Goal: Communication & Community: Participate in discussion

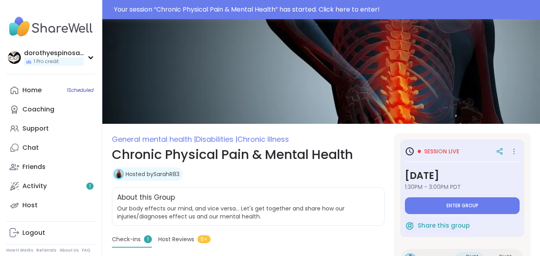
type textarea "*"
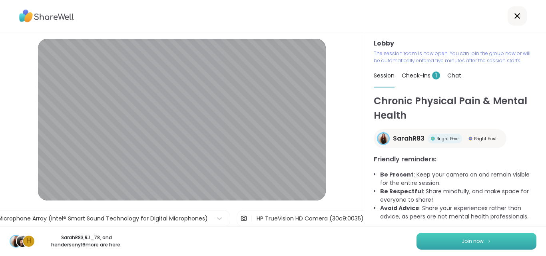
click at [472, 236] on button "Join now" at bounding box center [477, 241] width 120 height 17
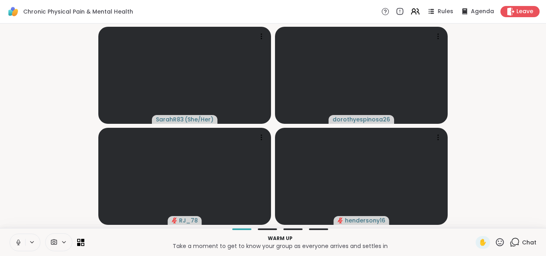
click at [19, 241] on icon at bounding box center [18, 242] width 2 height 4
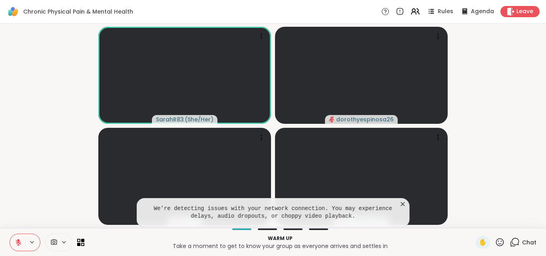
click at [403, 203] on icon at bounding box center [403, 204] width 8 height 8
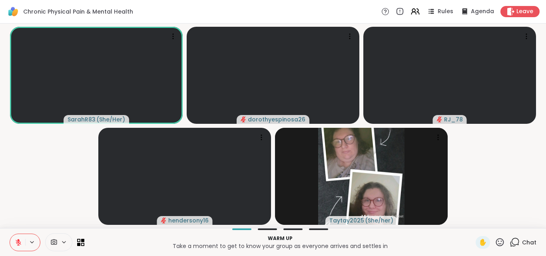
click at [21, 242] on icon at bounding box center [18, 242] width 7 height 7
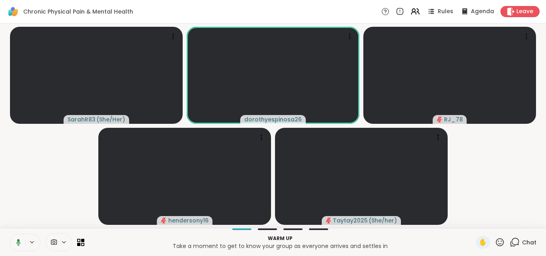
click at [19, 242] on icon at bounding box center [18, 242] width 2 height 3
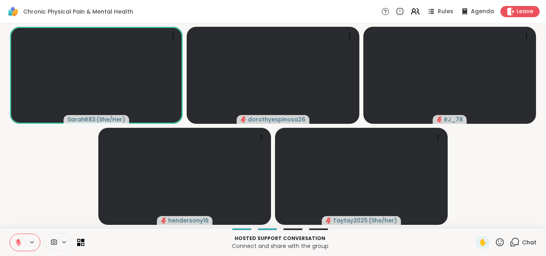
click at [19, 242] on icon at bounding box center [18, 240] width 2 height 3
click at [19, 242] on icon at bounding box center [18, 242] width 2 height 4
click at [19, 242] on icon at bounding box center [18, 240] width 2 height 3
click at [19, 242] on icon at bounding box center [18, 242] width 2 height 4
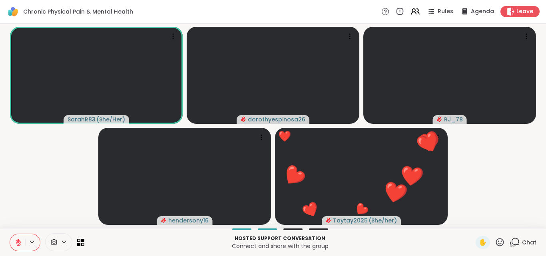
click at [495, 240] on icon at bounding box center [500, 243] width 10 height 10
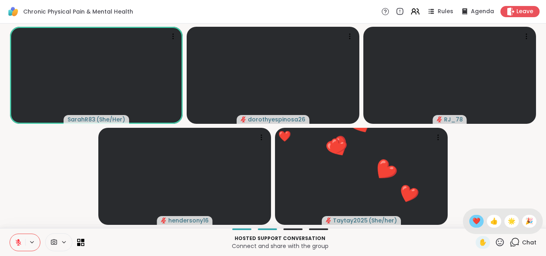
click at [473, 221] on span "❤️" at bounding box center [477, 222] width 8 height 10
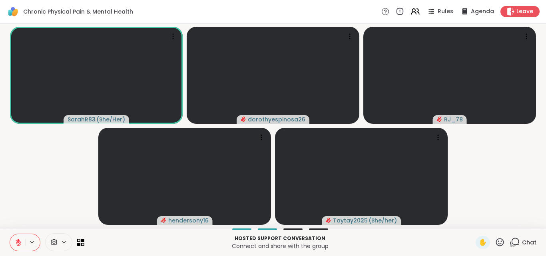
click at [19, 241] on icon at bounding box center [18, 240] width 2 height 3
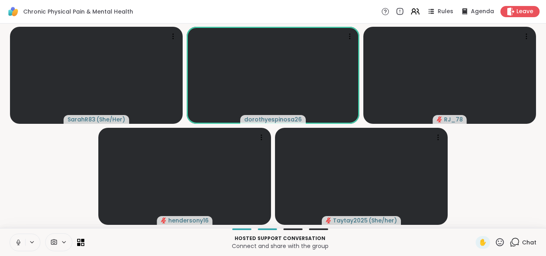
click at [19, 241] on icon at bounding box center [18, 242] width 2 height 4
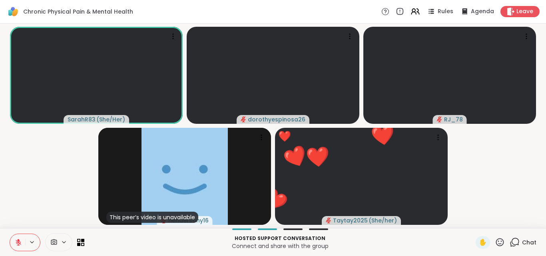
click at [546, 192] on html "Chronic Physical Pain & Mental Health Rules Agenda Leave SarahR83 ( She/Her ) d…" at bounding box center [273, 128] width 546 height 256
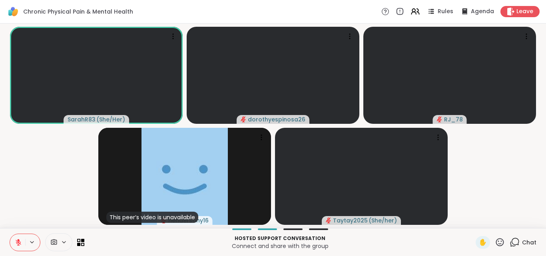
click at [495, 241] on icon at bounding box center [500, 243] width 10 height 10
click at [490, 221] on span "👍" at bounding box center [494, 222] width 8 height 10
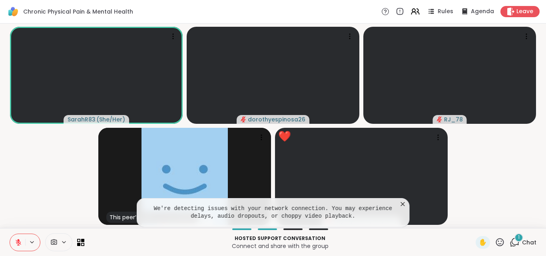
click at [402, 204] on icon at bounding box center [403, 204] width 4 height 4
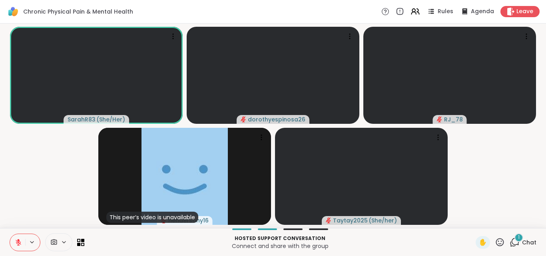
click at [515, 240] on div "1" at bounding box center [519, 238] width 9 height 9
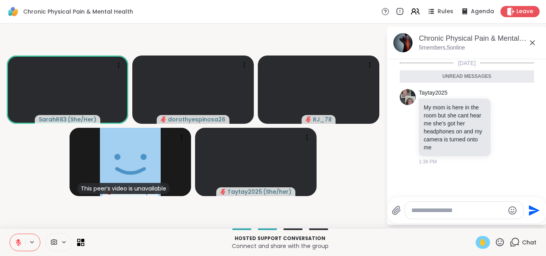
click at [479, 240] on span "✋" at bounding box center [483, 243] width 8 height 10
click at [479, 245] on span "✋" at bounding box center [483, 243] width 8 height 10
click at [495, 242] on icon at bounding box center [500, 243] width 10 height 10
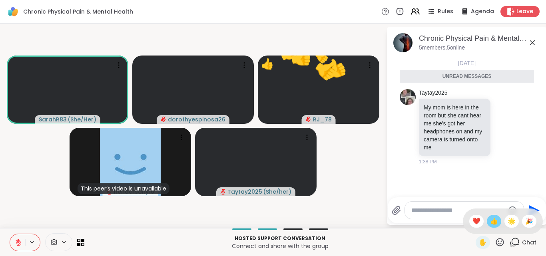
click at [490, 225] on span "👍" at bounding box center [494, 222] width 8 height 10
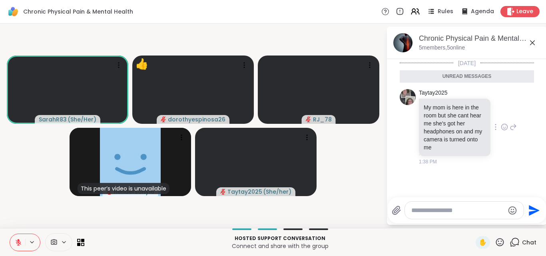
click at [502, 126] on icon at bounding box center [504, 127] width 7 height 8
click at [485, 113] on div "Select Reaction: Thumbs up" at bounding box center [487, 114] width 7 height 7
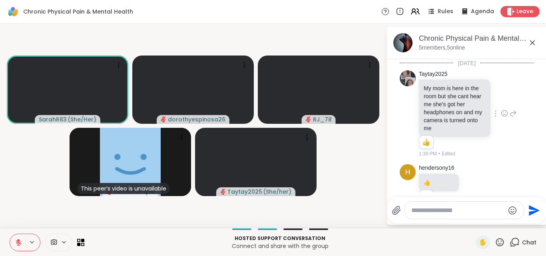
scroll to position [22, 0]
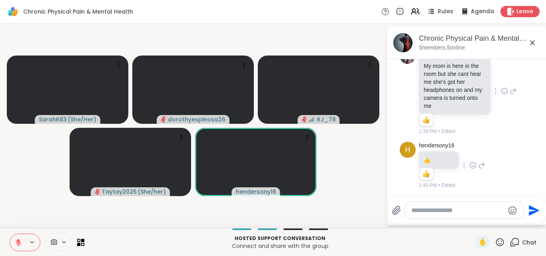
click at [472, 167] on icon at bounding box center [473, 166] width 2 height 1
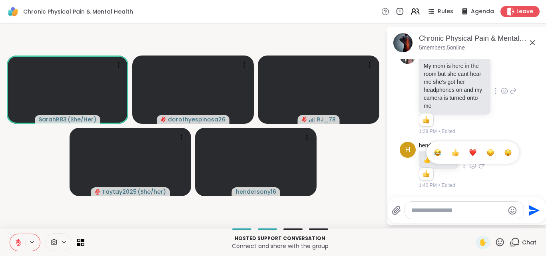
click at [456, 152] on div "Select Reaction: Thumbs up" at bounding box center [455, 152] width 7 height 7
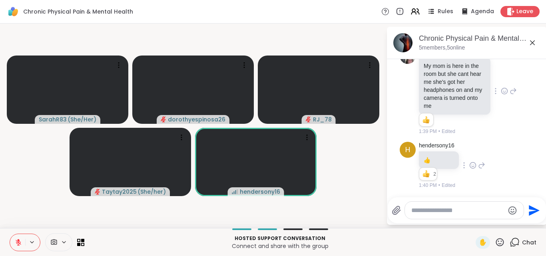
click at [430, 210] on textarea "Type your message" at bounding box center [458, 211] width 93 height 8
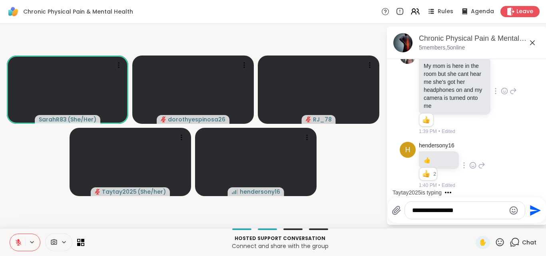
type textarea "**********"
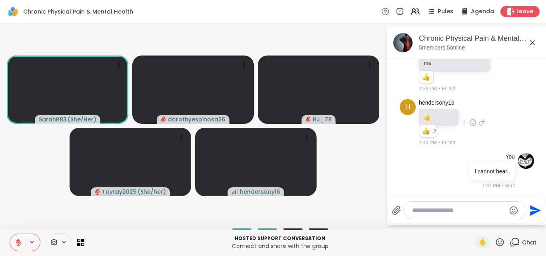
click at [17, 240] on icon at bounding box center [18, 242] width 7 height 7
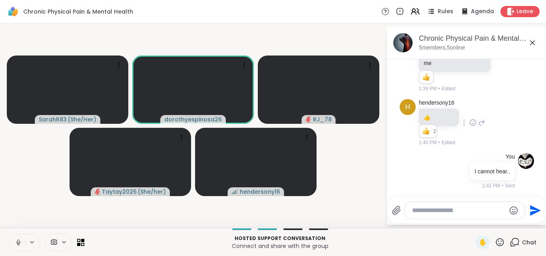
click at [18, 242] on icon at bounding box center [18, 242] width 7 height 7
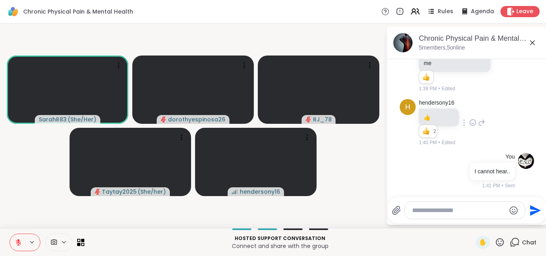
click at [20, 238] on button at bounding box center [17, 242] width 15 height 17
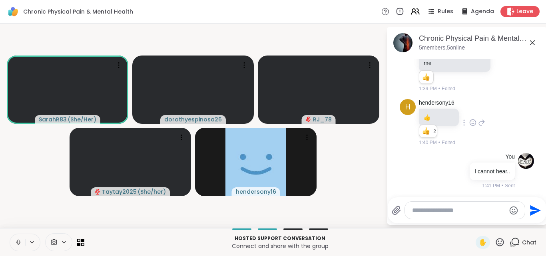
click at [19, 242] on icon at bounding box center [18, 242] width 7 height 7
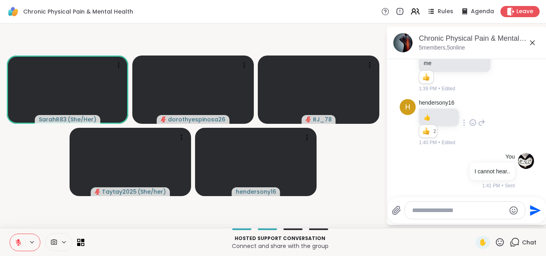
click at [19, 241] on icon at bounding box center [18, 240] width 2 height 3
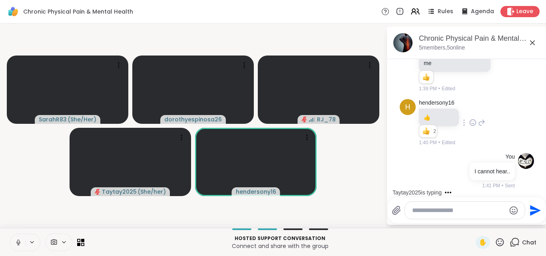
click at [19, 242] on icon at bounding box center [18, 242] width 7 height 7
click at [495, 244] on icon at bounding box center [500, 243] width 10 height 10
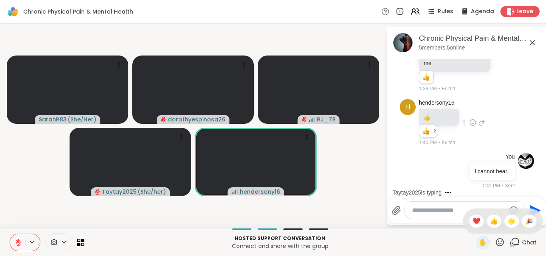
click at [473, 223] on span "❤️" at bounding box center [477, 222] width 8 height 10
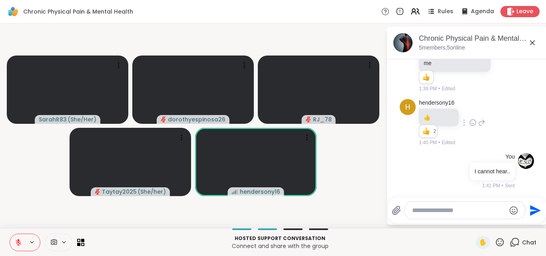
click at [429, 209] on textarea "Type your message" at bounding box center [458, 211] width 93 height 8
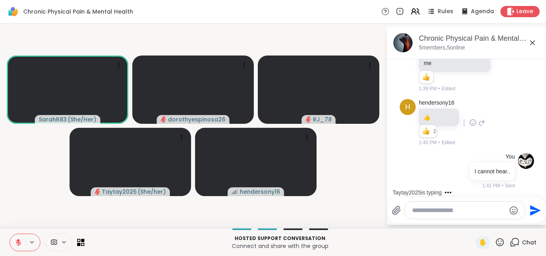
click at [497, 240] on icon at bounding box center [500, 242] width 8 height 8
click at [474, 220] on div "❤️" at bounding box center [477, 221] width 14 height 13
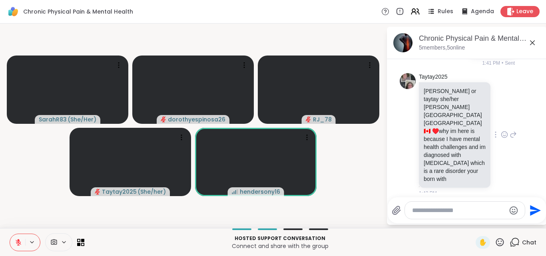
click at [501, 131] on icon at bounding box center [504, 135] width 7 height 8
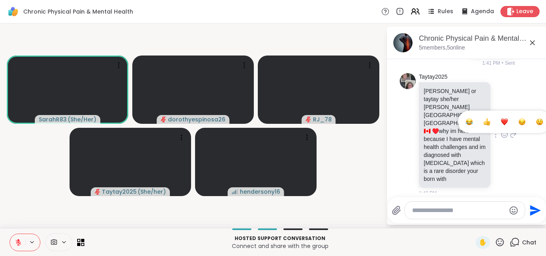
click at [501, 118] on div "Select Reaction: Heart" at bounding box center [504, 121] width 7 height 7
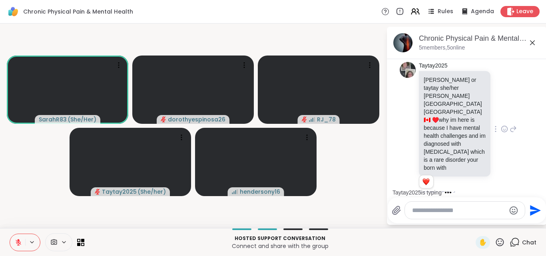
scroll to position [258, 0]
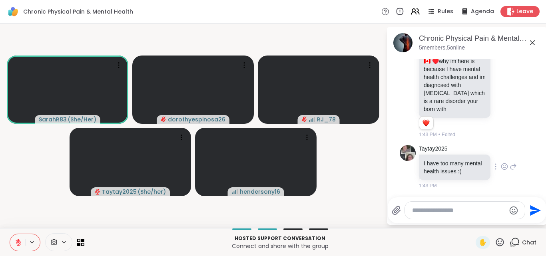
click at [501, 164] on icon at bounding box center [504, 167] width 7 height 8
click at [501, 150] on div "Select Reaction: Heart" at bounding box center [504, 153] width 7 height 7
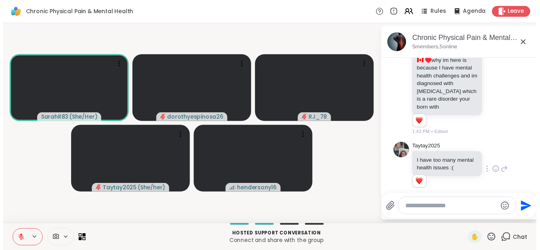
scroll to position [269, 0]
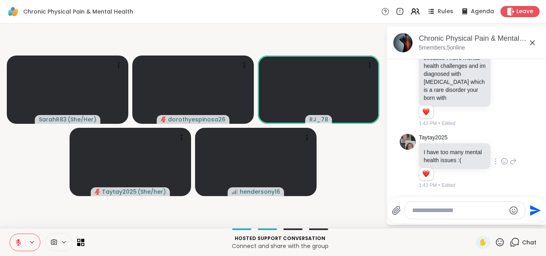
click at [18, 241] on icon at bounding box center [18, 240] width 2 height 3
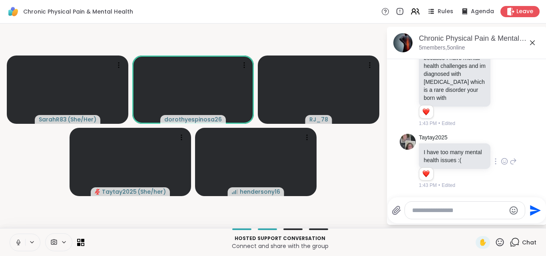
click at [18, 241] on icon at bounding box center [18, 242] width 7 height 7
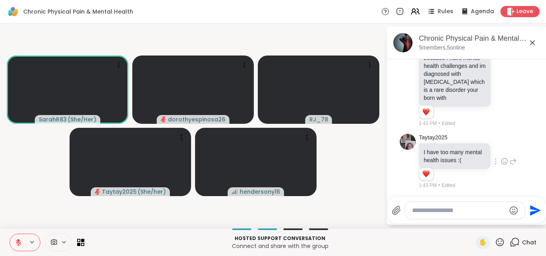
click at [16, 241] on icon at bounding box center [18, 242] width 7 height 7
click at [16, 241] on icon at bounding box center [17, 242] width 7 height 7
click at [17, 241] on icon at bounding box center [19, 243] width 6 height 6
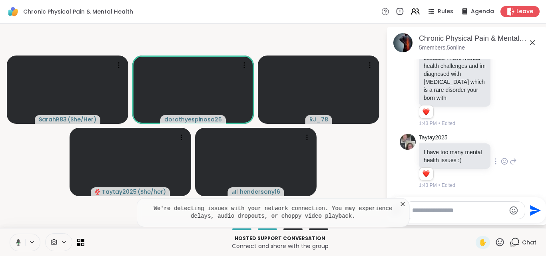
click at [17, 241] on icon at bounding box center [18, 242] width 4 height 7
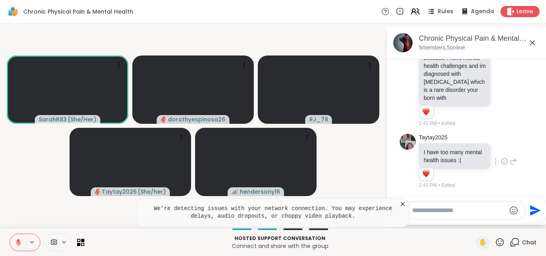
click at [403, 204] on icon at bounding box center [403, 204] width 4 height 4
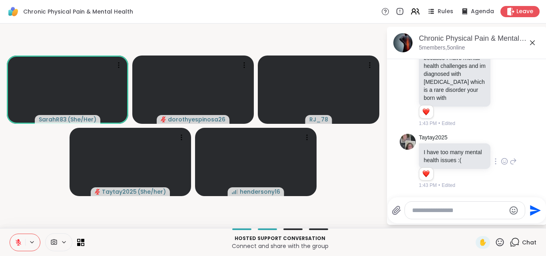
click at [17, 241] on icon at bounding box center [19, 243] width 6 height 6
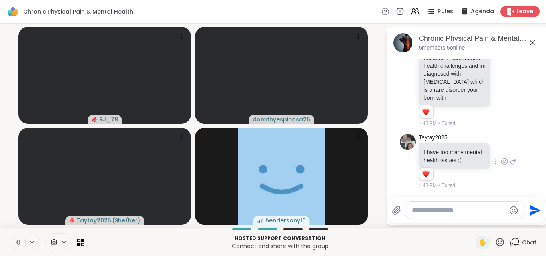
click at [19, 241] on icon at bounding box center [18, 242] width 7 height 7
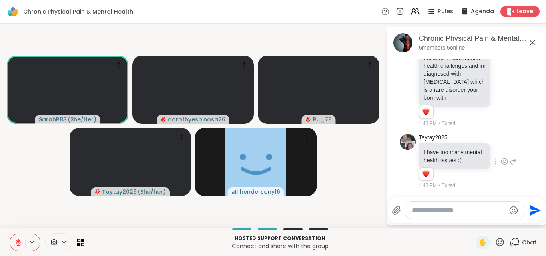
click at [20, 241] on icon at bounding box center [18, 242] width 7 height 7
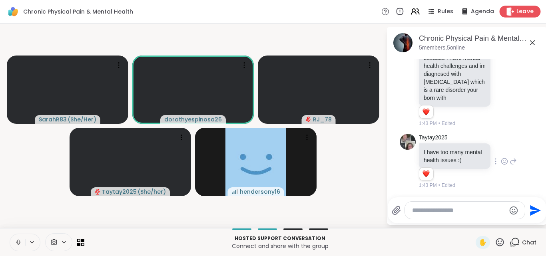
click at [519, 9] on span "Leave" at bounding box center [526, 12] width 18 height 8
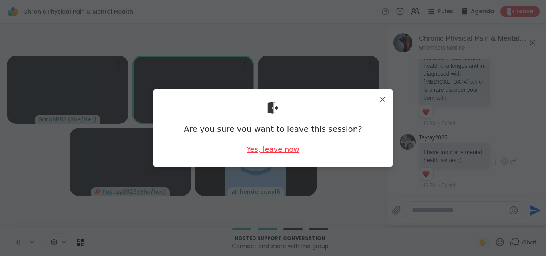
click at [264, 149] on div "Yes, leave now" at bounding box center [273, 149] width 53 height 10
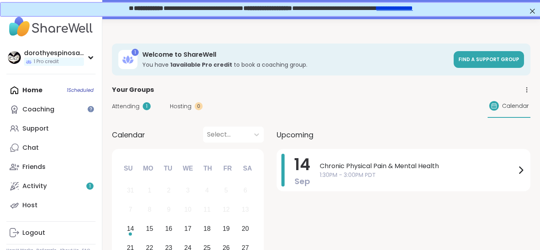
click at [118, 110] on span "Attending" at bounding box center [126, 106] width 28 height 8
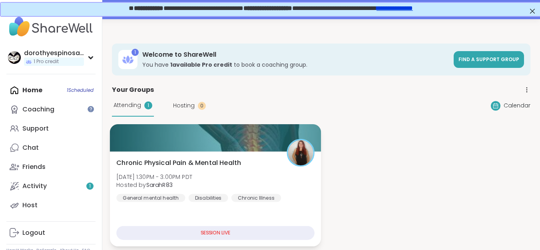
click at [242, 229] on div "SESSION LIVE" at bounding box center [215, 233] width 198 height 14
click at [270, 146] on div at bounding box center [215, 137] width 211 height 27
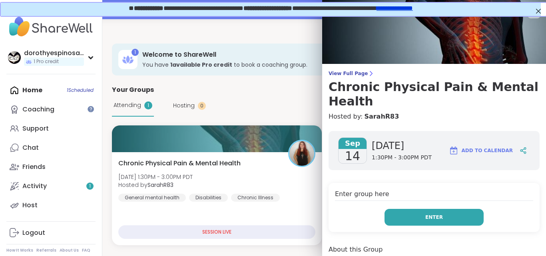
click at [446, 218] on button "Enter" at bounding box center [434, 217] width 99 height 17
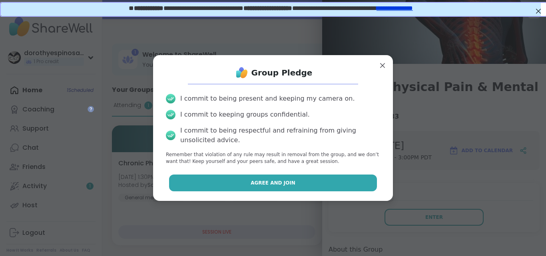
click at [324, 181] on button "Agree and Join" at bounding box center [273, 183] width 208 height 17
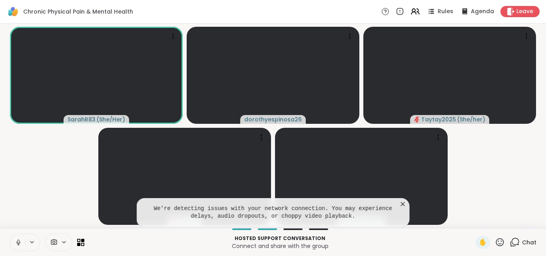
click at [20, 241] on icon at bounding box center [18, 242] width 7 height 7
click at [403, 202] on icon at bounding box center [403, 204] width 8 height 8
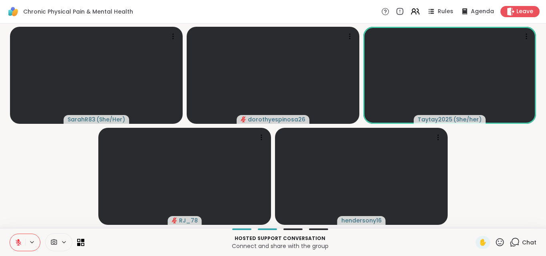
click at [495, 240] on icon at bounding box center [500, 243] width 10 height 10
click at [473, 220] on span "❤️" at bounding box center [477, 222] width 8 height 10
click at [495, 242] on icon at bounding box center [500, 243] width 10 height 10
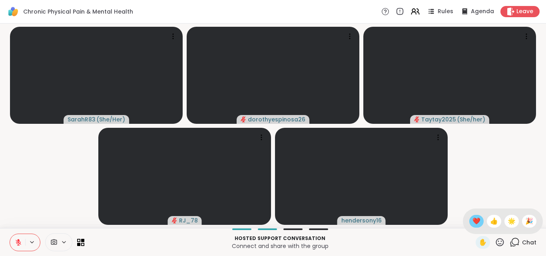
click at [473, 222] on span "❤️" at bounding box center [477, 222] width 8 height 10
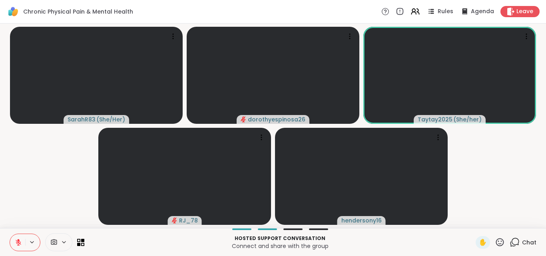
click at [18, 242] on icon at bounding box center [18, 242] width 7 height 7
click at [20, 240] on icon at bounding box center [18, 242] width 7 height 7
click at [496, 244] on icon at bounding box center [500, 242] width 8 height 8
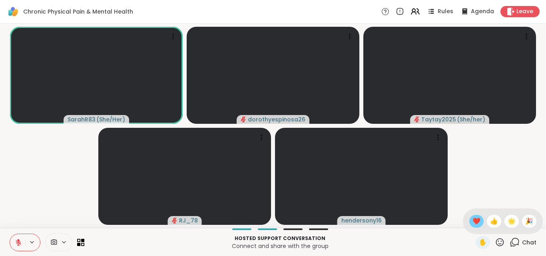
click at [473, 224] on span "❤️" at bounding box center [477, 222] width 8 height 10
click at [495, 240] on icon at bounding box center [500, 243] width 10 height 10
click at [473, 218] on span "❤️" at bounding box center [477, 222] width 8 height 10
click at [19, 239] on icon at bounding box center [18, 242] width 7 height 7
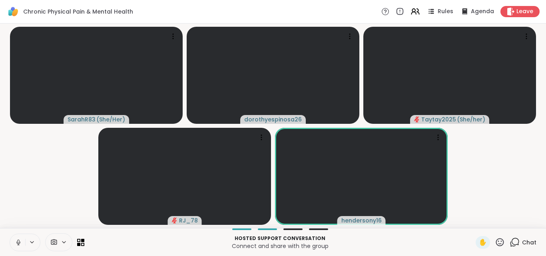
click at [19, 239] on icon at bounding box center [18, 242] width 7 height 7
click at [495, 241] on icon at bounding box center [500, 243] width 10 height 10
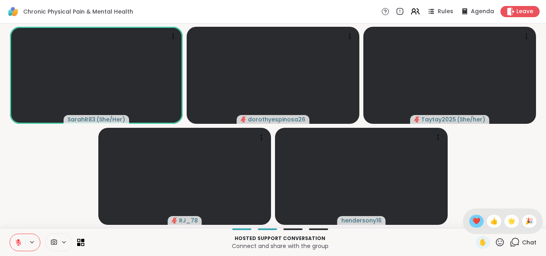
click at [473, 220] on span "❤️" at bounding box center [477, 222] width 8 height 10
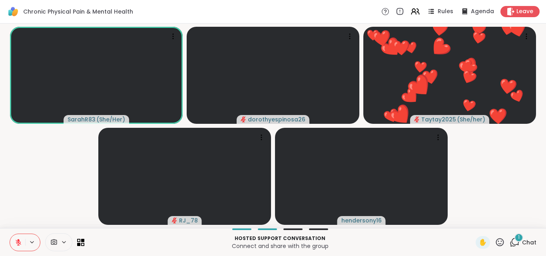
click at [515, 238] on div "1" at bounding box center [519, 238] width 9 height 9
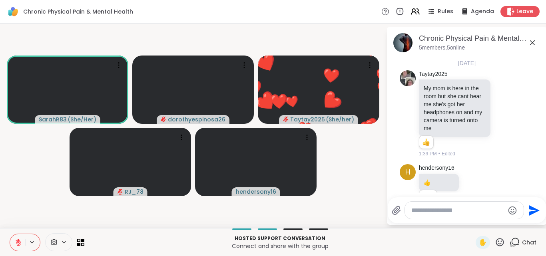
scroll to position [347, 0]
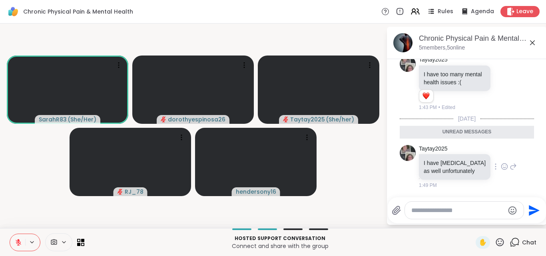
click at [501, 166] on icon at bounding box center [504, 167] width 7 height 8
click at [501, 156] on div "Select Reaction: Heart" at bounding box center [504, 153] width 7 height 7
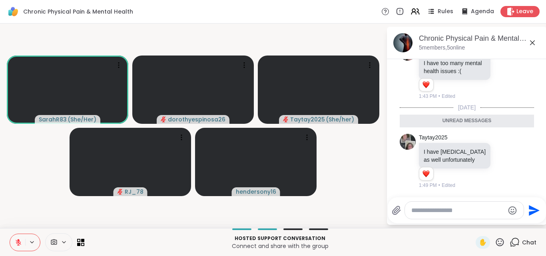
click at [429, 212] on textarea "Type your message" at bounding box center [458, 211] width 93 height 8
click at [479, 241] on span "✋" at bounding box center [483, 243] width 8 height 10
click at [479, 240] on span "✋" at bounding box center [483, 243] width 8 height 10
click at [20, 244] on icon at bounding box center [19, 243] width 6 height 6
click at [18, 242] on icon at bounding box center [18, 242] width 7 height 7
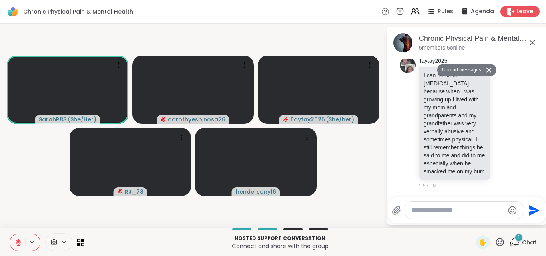
scroll to position [478, 0]
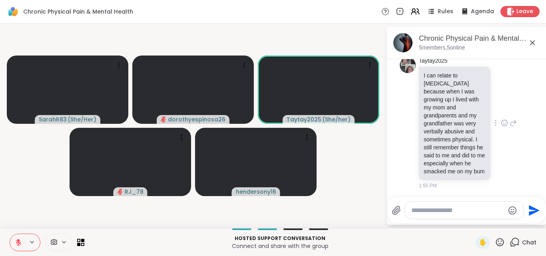
click at [504, 124] on icon at bounding box center [505, 124] width 2 height 1
click at [519, 113] on div "Select Reaction: Sad" at bounding box center [522, 110] width 7 height 7
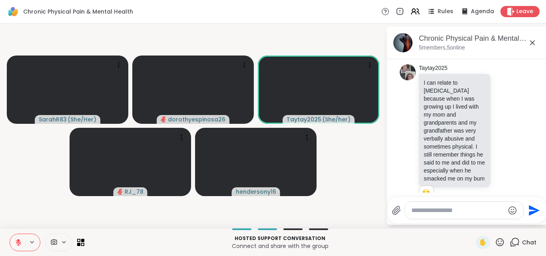
scroll to position [462, 0]
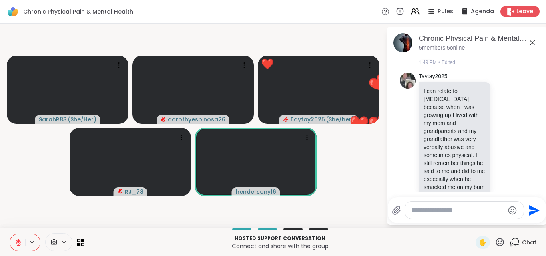
click at [496, 240] on icon at bounding box center [500, 243] width 10 height 10
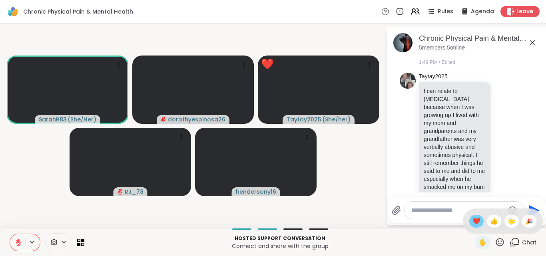
click at [473, 221] on span "❤️" at bounding box center [477, 222] width 8 height 10
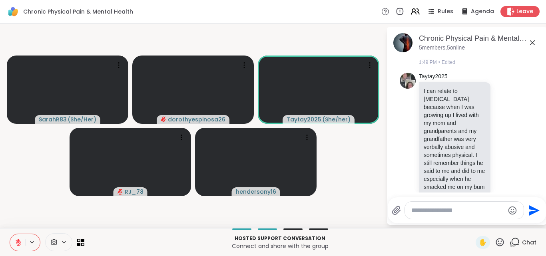
click at [534, 45] on icon at bounding box center [533, 43] width 10 height 10
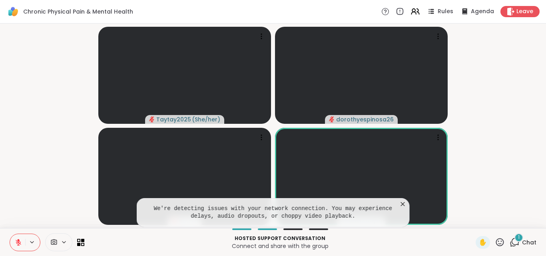
click at [403, 203] on icon at bounding box center [403, 204] width 8 height 8
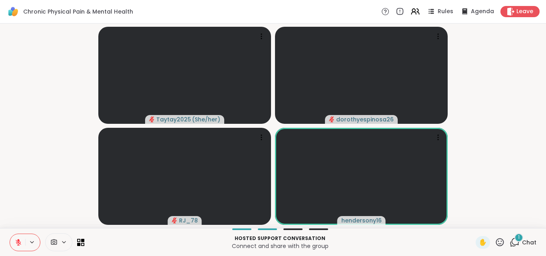
click at [495, 241] on icon at bounding box center [500, 243] width 10 height 10
click at [473, 220] on span "❤️" at bounding box center [477, 222] width 8 height 10
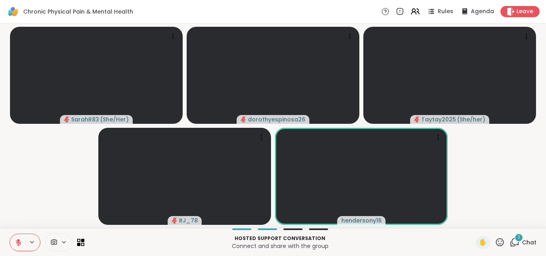
click at [495, 242] on icon at bounding box center [500, 243] width 10 height 10
click at [473, 218] on span "❤️" at bounding box center [477, 222] width 8 height 10
click at [496, 241] on icon at bounding box center [500, 243] width 10 height 10
click at [473, 222] on span "❤️" at bounding box center [477, 222] width 8 height 10
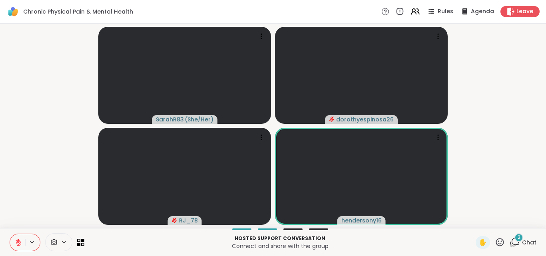
click at [495, 241] on icon at bounding box center [500, 243] width 10 height 10
click at [473, 221] on span "❤️" at bounding box center [477, 222] width 8 height 10
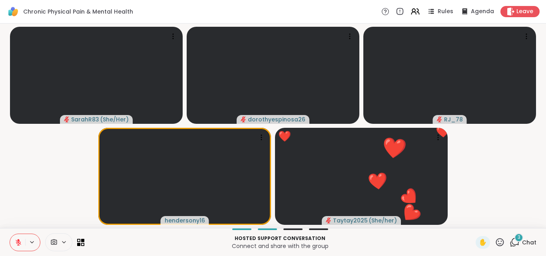
click at [496, 241] on icon at bounding box center [500, 242] width 8 height 8
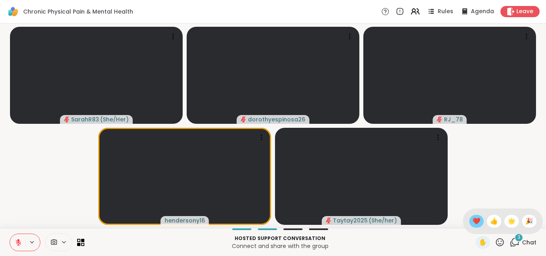
click at [473, 220] on span "❤️" at bounding box center [477, 222] width 8 height 10
click at [518, 241] on span "3" at bounding box center [519, 237] width 3 height 7
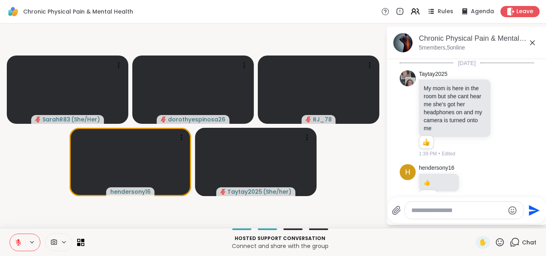
scroll to position [692, 0]
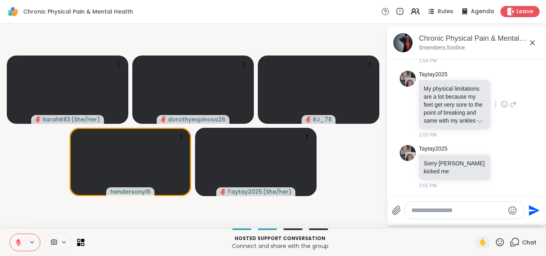
click at [501, 100] on icon at bounding box center [504, 104] width 7 height 8
click at [501, 88] on div "Select Reaction: Heart" at bounding box center [504, 91] width 7 height 7
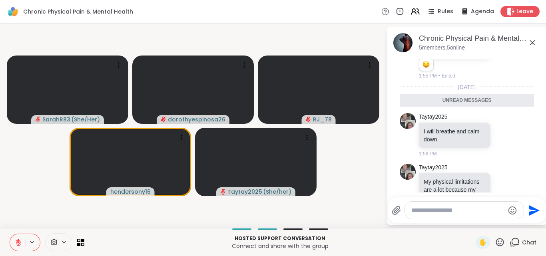
scroll to position [594, 0]
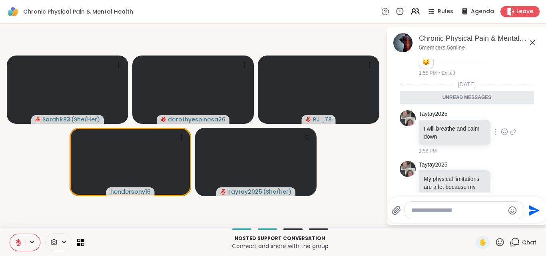
click at [501, 132] on icon at bounding box center [504, 132] width 7 height 8
click at [501, 118] on div "Select Reaction: Heart" at bounding box center [504, 119] width 7 height 7
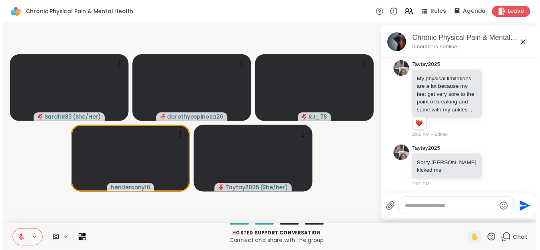
scroll to position [715, 0]
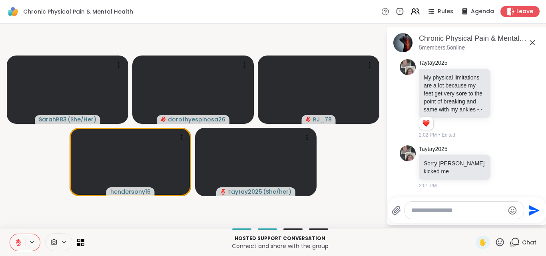
click at [496, 239] on icon at bounding box center [500, 242] width 8 height 8
click at [473, 222] on span "❤️" at bounding box center [477, 222] width 8 height 10
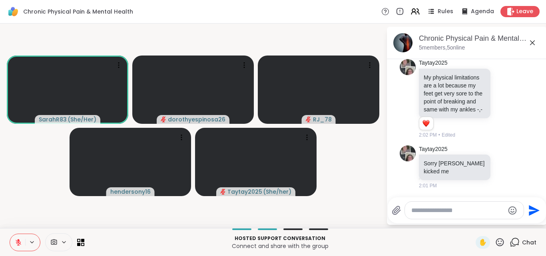
click at [495, 239] on icon at bounding box center [500, 243] width 10 height 10
click at [473, 222] on span "❤️" at bounding box center [477, 222] width 8 height 10
click at [20, 239] on icon at bounding box center [18, 242] width 7 height 7
click at [18, 240] on icon at bounding box center [18, 242] width 2 height 4
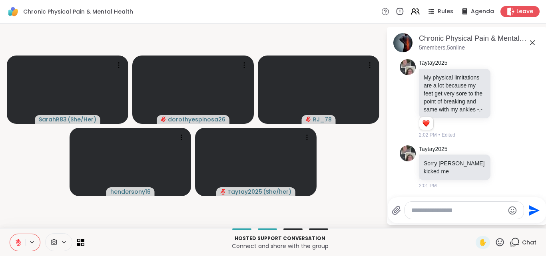
click at [19, 241] on icon at bounding box center [18, 240] width 2 height 3
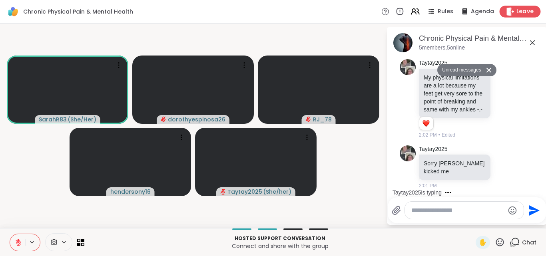
click at [517, 12] on span "Leave" at bounding box center [526, 12] width 18 height 8
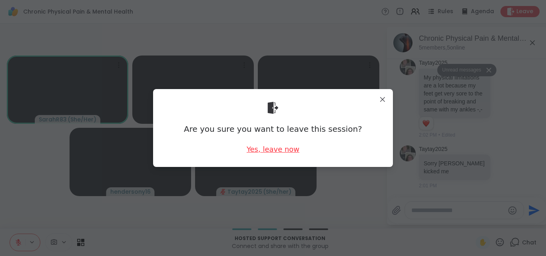
click at [263, 151] on div "Yes, leave now" at bounding box center [273, 149] width 53 height 10
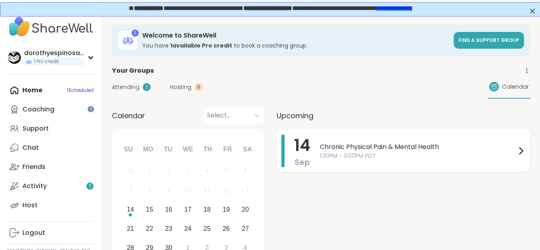
click at [349, 148] on span "Chronic Physical Pain & Mental Health" at bounding box center [418, 147] width 196 height 10
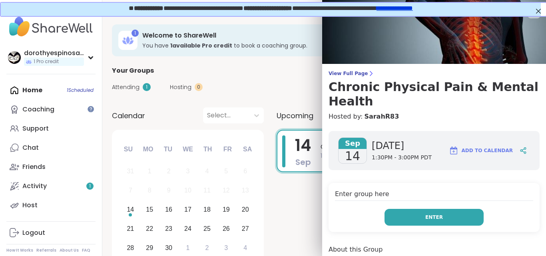
click at [432, 216] on span "Enter" at bounding box center [435, 217] width 18 height 7
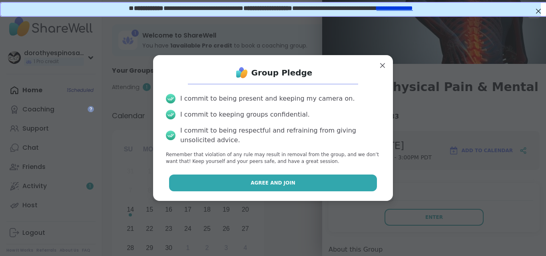
click at [300, 185] on button "Agree and Join" at bounding box center [273, 183] width 208 height 17
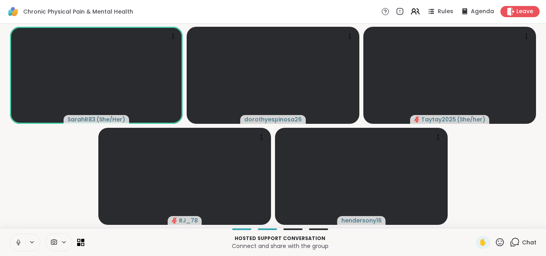
click at [20, 238] on button at bounding box center [17, 242] width 15 height 17
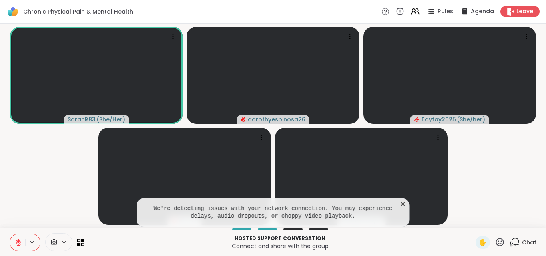
click at [402, 202] on icon at bounding box center [403, 204] width 8 height 8
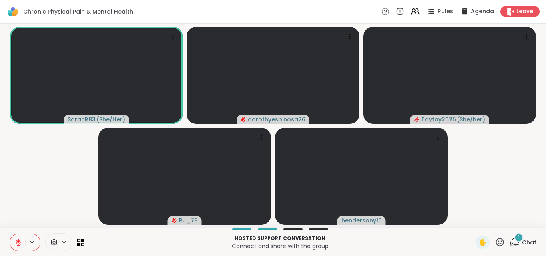
click at [515, 238] on div "1" at bounding box center [519, 238] width 9 height 9
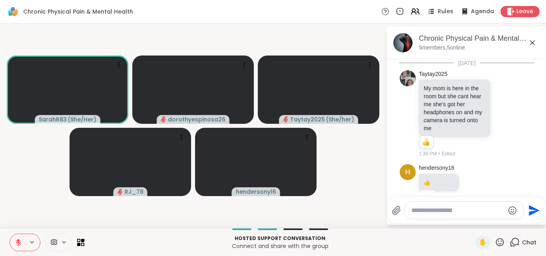
scroll to position [758, 0]
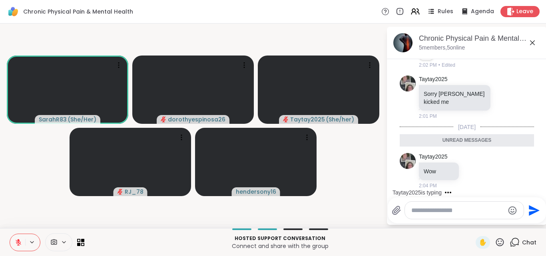
click at [421, 211] on textarea "Type your message" at bounding box center [458, 211] width 93 height 8
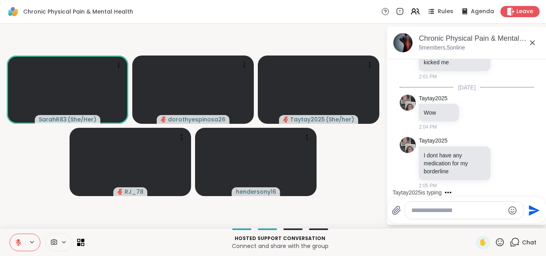
scroll to position [848, 0]
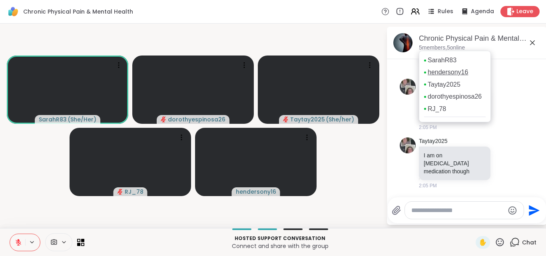
click at [466, 74] on link "hendersony16" at bounding box center [448, 72] width 40 height 9
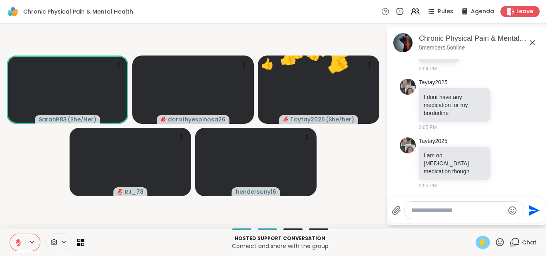
click at [479, 244] on span "✋" at bounding box center [483, 243] width 8 height 10
click at [430, 210] on textarea "Type your message" at bounding box center [458, 211] width 93 height 8
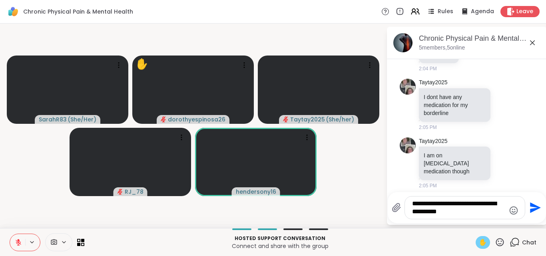
type textarea "**********"
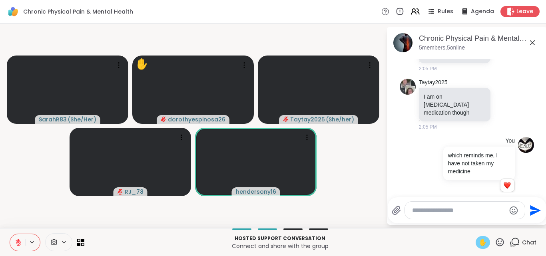
scroll to position [918, 0]
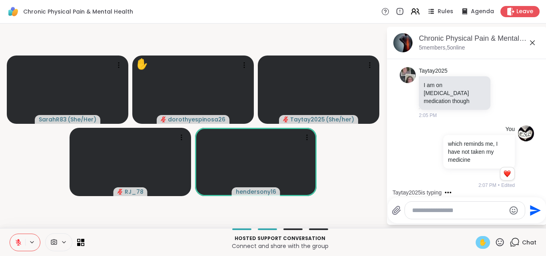
click at [495, 243] on icon at bounding box center [500, 243] width 10 height 10
click at [473, 221] on span "❤️" at bounding box center [477, 222] width 8 height 10
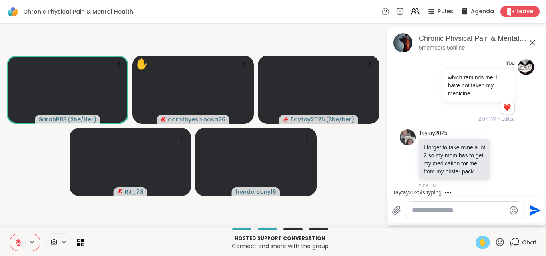
scroll to position [1044, 0]
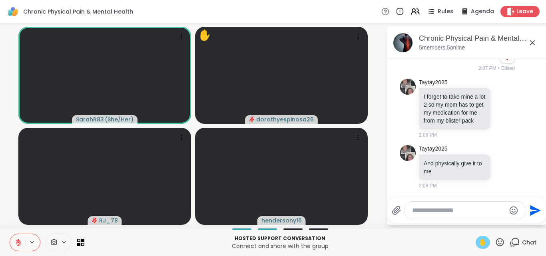
click at [479, 239] on span "✋" at bounding box center [483, 243] width 8 height 10
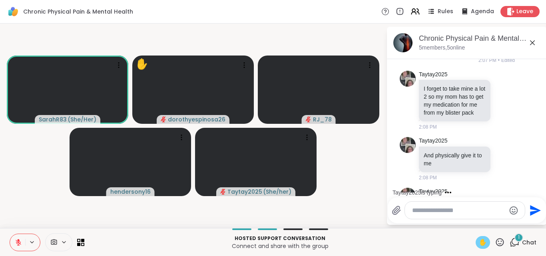
scroll to position [1094, 0]
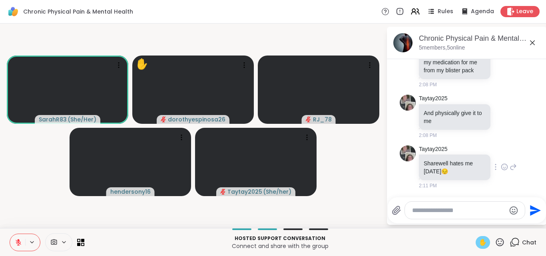
click at [510, 166] on icon at bounding box center [513, 167] width 7 height 10
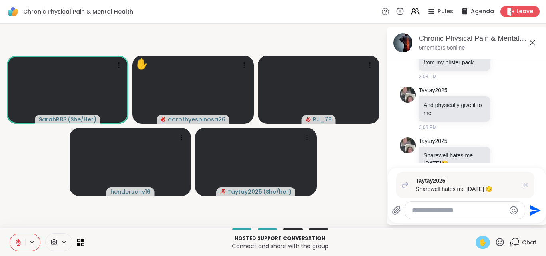
click at [21, 240] on icon at bounding box center [18, 242] width 7 height 7
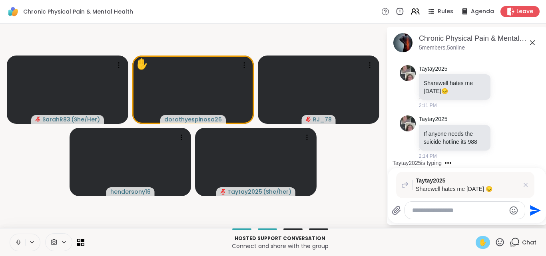
scroll to position [1225, 0]
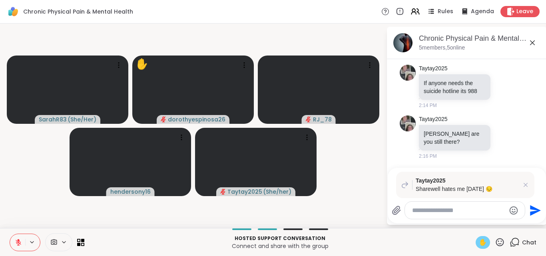
click at [20, 239] on icon at bounding box center [18, 242] width 7 height 7
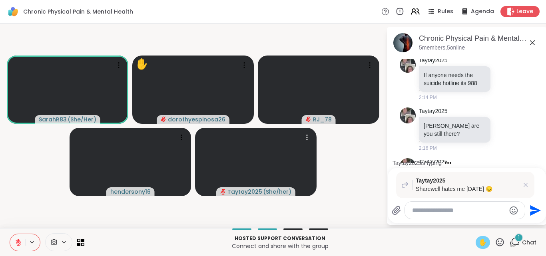
scroll to position [1275, 0]
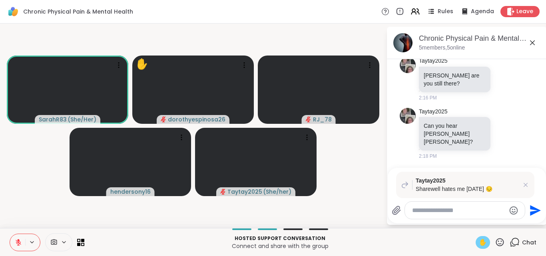
click at [427, 207] on textarea "Type your message" at bounding box center [458, 211] width 93 height 8
type textarea "*****"
click at [535, 212] on icon "Send" at bounding box center [535, 210] width 11 height 11
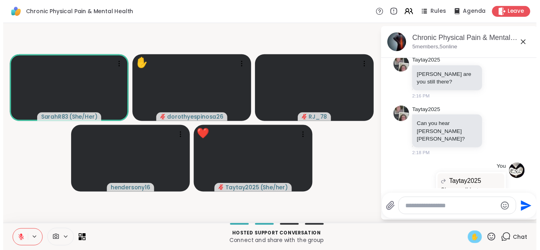
scroll to position [1325, 0]
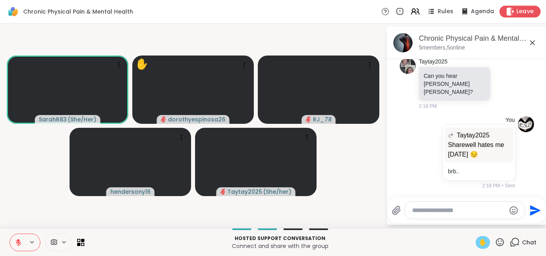
click at [518, 12] on span "Leave" at bounding box center [526, 12] width 18 height 8
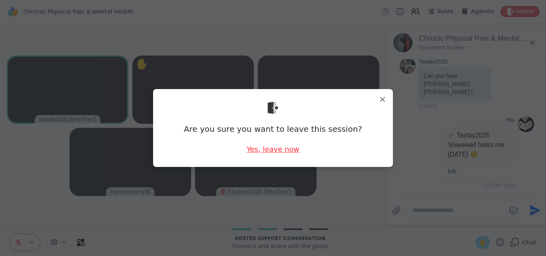
click at [272, 151] on div "Yes, leave now" at bounding box center [273, 149] width 53 height 10
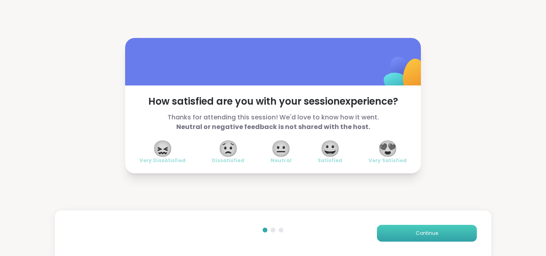
click at [434, 236] on button "Continue" at bounding box center [427, 233] width 100 height 17
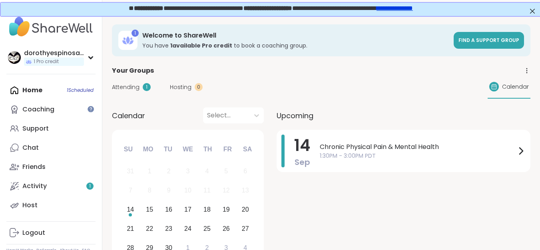
click at [42, 94] on div "Home 1 Scheduled Coaching Support Chat Friends Activity 1 Host" at bounding box center [50, 148] width 89 height 134
click at [373, 148] on span "Chronic Physical Pain & Mental Health" at bounding box center [418, 147] width 196 height 10
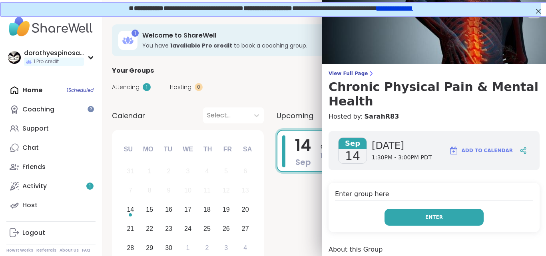
click at [426, 219] on span "Enter" at bounding box center [435, 217] width 18 height 7
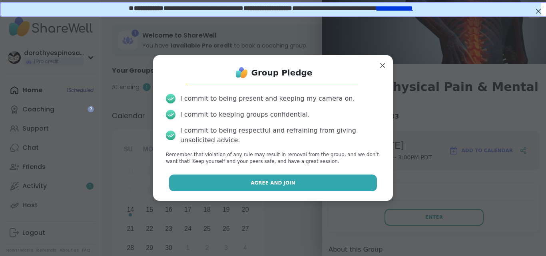
click at [307, 186] on button "Agree and Join" at bounding box center [273, 183] width 208 height 17
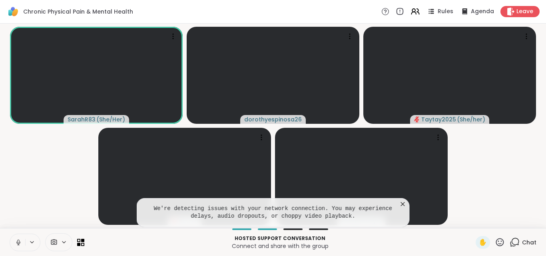
click at [19, 241] on icon at bounding box center [18, 242] width 7 height 7
click at [403, 204] on icon at bounding box center [403, 204] width 8 height 8
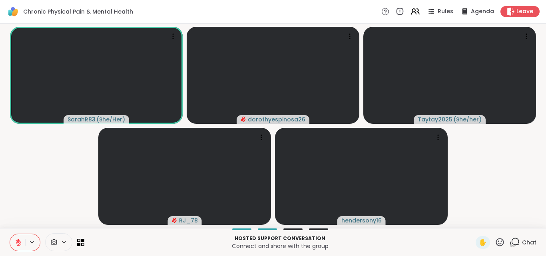
click at [496, 240] on icon at bounding box center [500, 242] width 8 height 8
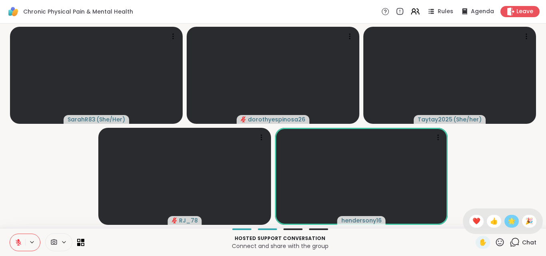
click at [508, 222] on span "🌟" at bounding box center [512, 222] width 8 height 10
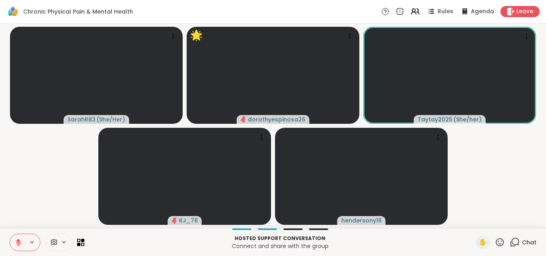
click at [495, 243] on icon at bounding box center [500, 243] width 10 height 10
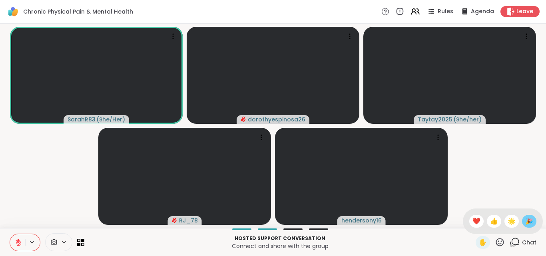
click at [526, 221] on span "🎉" at bounding box center [530, 222] width 8 height 10
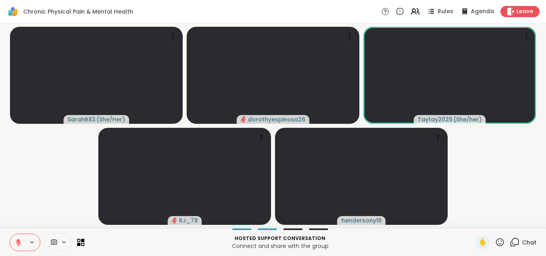
click at [496, 239] on icon at bounding box center [500, 242] width 8 height 8
click at [473, 218] on span "❤️" at bounding box center [477, 222] width 8 height 10
click at [18, 241] on icon at bounding box center [18, 240] width 2 height 3
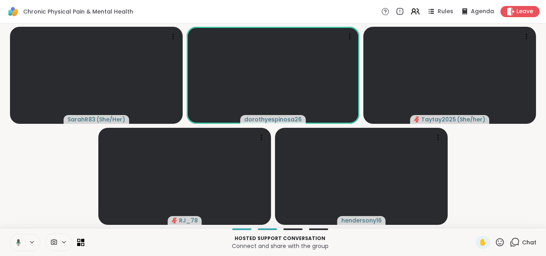
click at [18, 241] on icon at bounding box center [18, 242] width 4 height 7
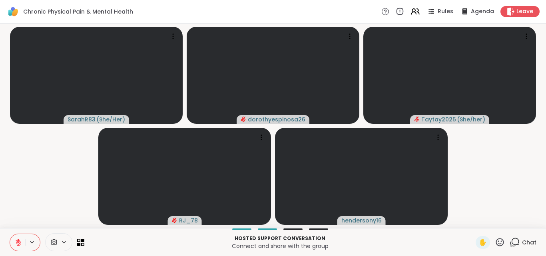
click at [16, 241] on icon at bounding box center [18, 242] width 7 height 7
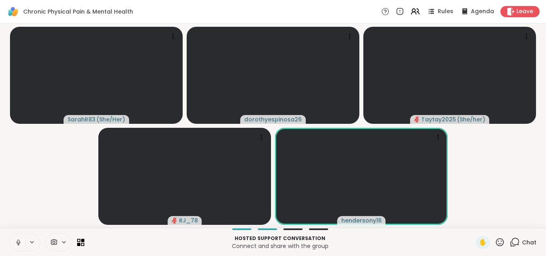
click at [18, 241] on icon at bounding box center [18, 242] width 2 height 4
click at [495, 240] on icon at bounding box center [500, 243] width 10 height 10
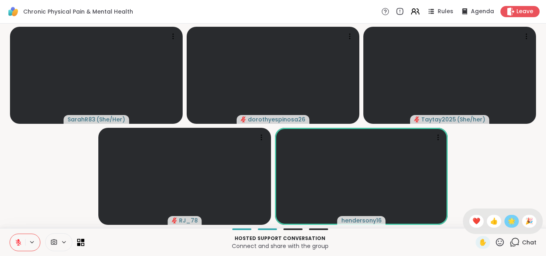
click at [508, 221] on span "🌟" at bounding box center [512, 222] width 8 height 10
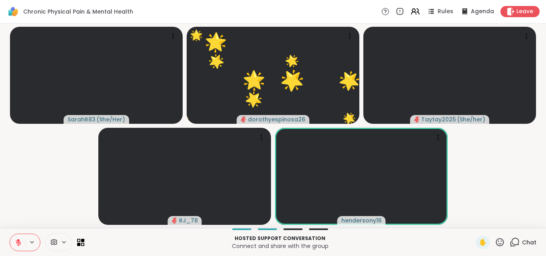
click at [20, 240] on icon at bounding box center [18, 242] width 7 height 7
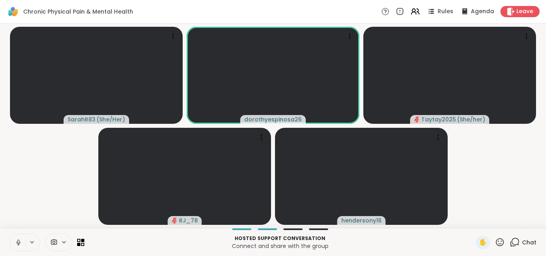
click at [21, 241] on icon at bounding box center [18, 242] width 7 height 7
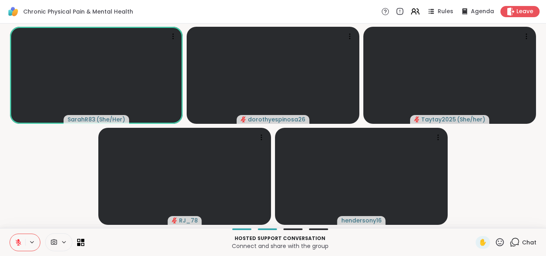
click at [496, 241] on icon at bounding box center [500, 243] width 10 height 10
click at [508, 222] on span "🌟" at bounding box center [512, 222] width 8 height 10
click at [17, 242] on icon at bounding box center [18, 242] width 7 height 7
click at [17, 242] on icon at bounding box center [18, 243] width 4 height 2
click at [18, 241] on icon at bounding box center [18, 240] width 2 height 3
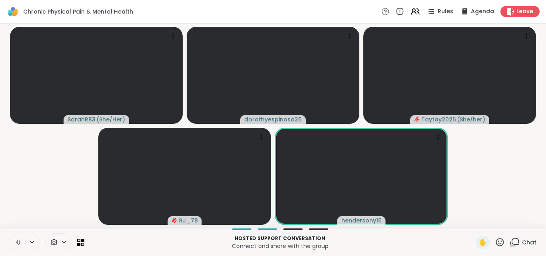
click at [18, 241] on icon at bounding box center [18, 242] width 7 height 7
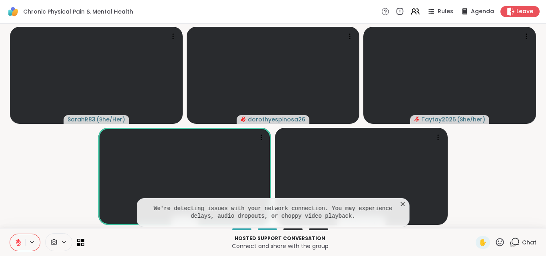
click at [404, 202] on icon at bounding box center [403, 204] width 8 height 8
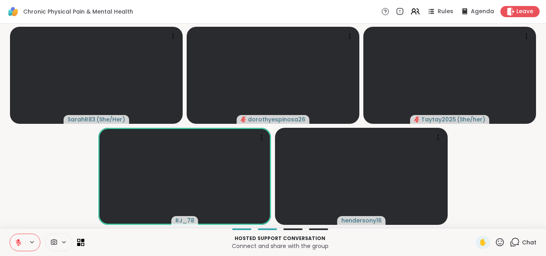
click at [17, 240] on icon at bounding box center [18, 242] width 7 height 7
click at [20, 240] on icon at bounding box center [18, 242] width 7 height 7
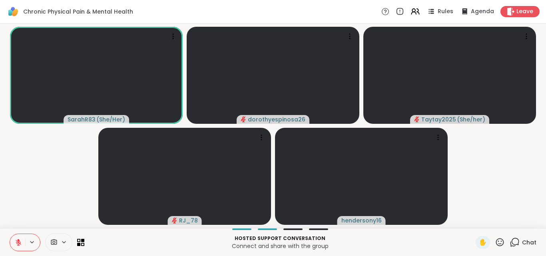
click at [20, 240] on icon at bounding box center [18, 242] width 7 height 7
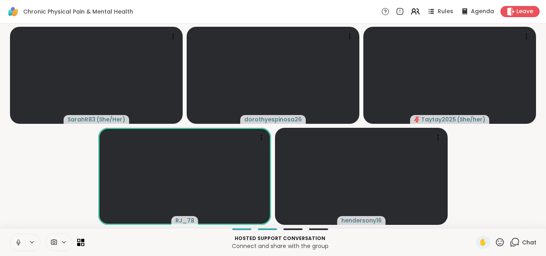
click at [18, 240] on icon at bounding box center [18, 242] width 2 height 4
click at [518, 238] on span "1" at bounding box center [519, 237] width 2 height 7
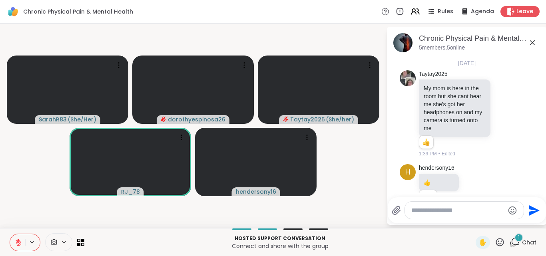
scroll to position [1545, 0]
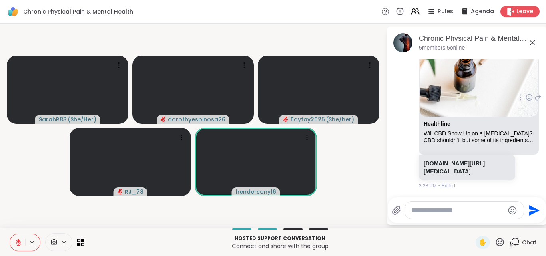
click at [526, 97] on icon at bounding box center [529, 98] width 7 height 8
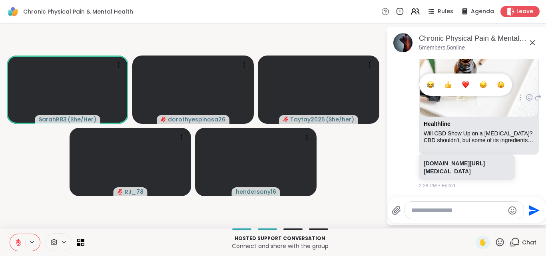
click at [445, 84] on div "Select Reaction: Thumbs up" at bounding box center [448, 84] width 7 height 7
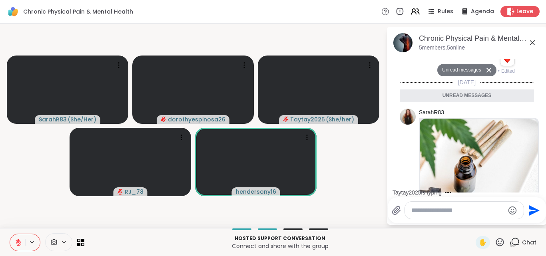
scroll to position [1557, 0]
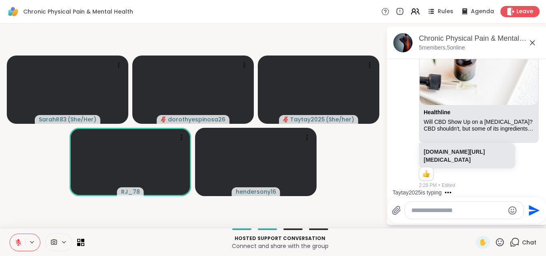
click at [19, 240] on icon at bounding box center [18, 240] width 2 height 3
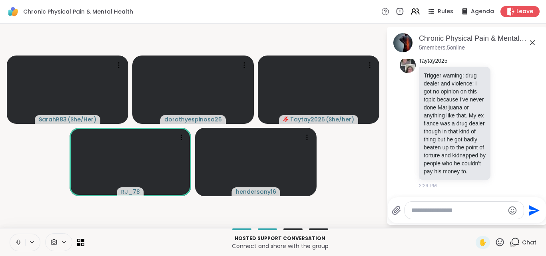
click at [19, 242] on icon at bounding box center [18, 242] width 2 height 4
click at [501, 119] on icon at bounding box center [504, 123] width 7 height 8
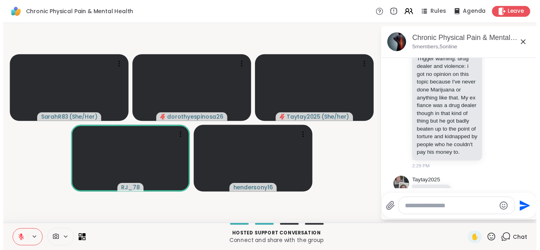
scroll to position [1698, 0]
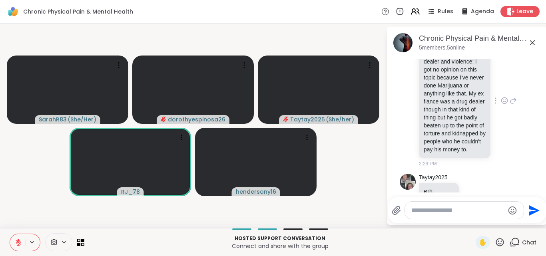
click at [504, 102] on icon at bounding box center [505, 102] width 2 height 1
click at [501, 92] on div "Select Reaction: Heart" at bounding box center [504, 87] width 7 height 7
click at [444, 215] on div at bounding box center [464, 210] width 119 height 17
click at [533, 44] on icon at bounding box center [533, 43] width 10 height 10
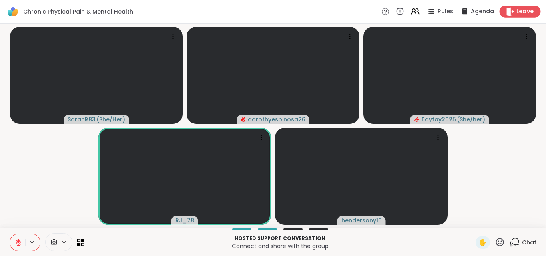
click at [520, 13] on span "Leave" at bounding box center [526, 12] width 18 height 8
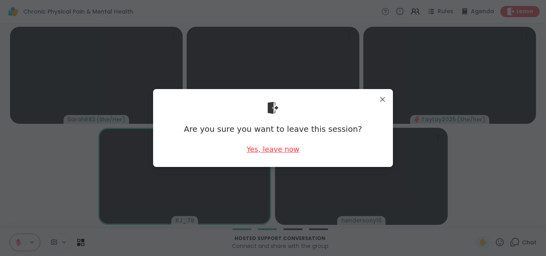
click at [270, 148] on div "Yes, leave now" at bounding box center [273, 149] width 53 height 10
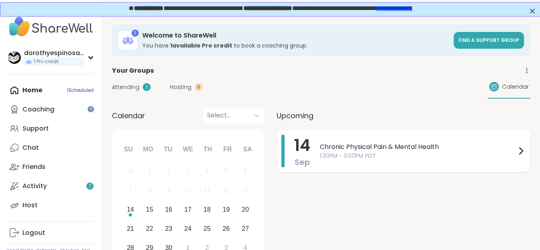
click at [351, 149] on span "Chronic Physical Pain & Mental Health" at bounding box center [418, 147] width 196 height 10
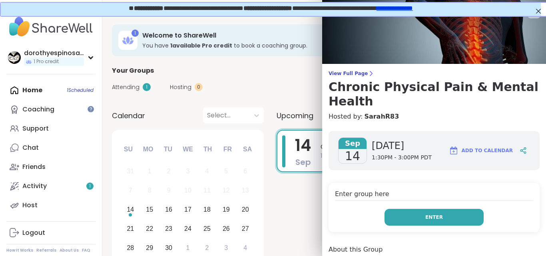
click at [440, 216] on button "Enter" at bounding box center [434, 217] width 99 height 17
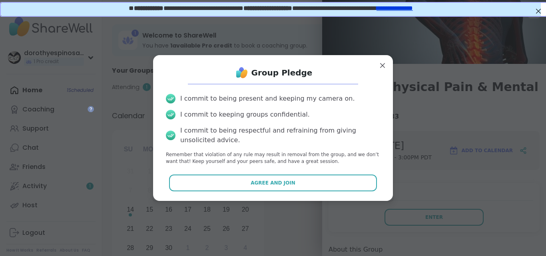
click at [297, 182] on button "Agree and Join" at bounding box center [273, 183] width 208 height 17
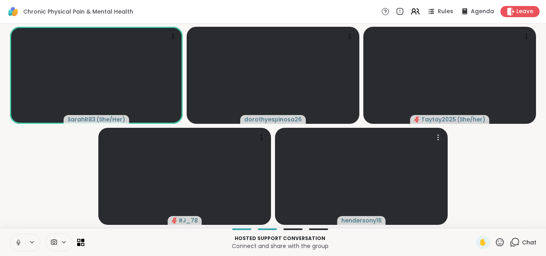
click at [16, 240] on icon at bounding box center [18, 242] width 7 height 7
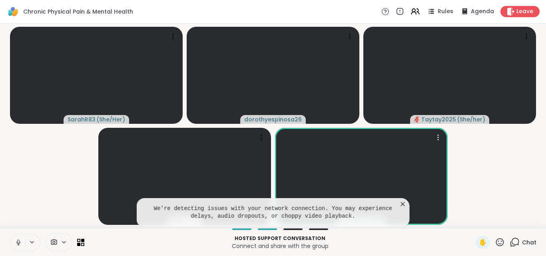
click at [19, 241] on icon at bounding box center [18, 242] width 2 height 4
click at [406, 202] on icon at bounding box center [403, 204] width 8 height 8
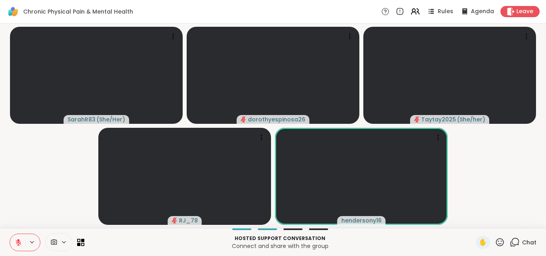
click at [511, 242] on icon at bounding box center [515, 243] width 10 height 10
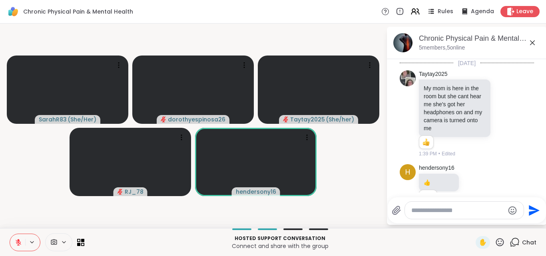
scroll to position [1746, 0]
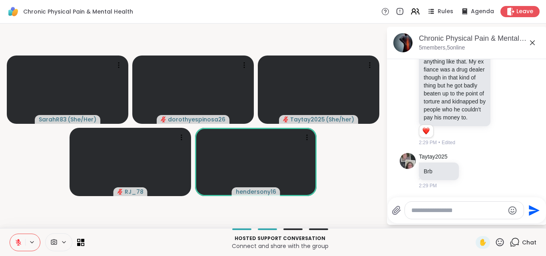
click at [438, 207] on textarea "Type your message" at bounding box center [458, 211] width 93 height 8
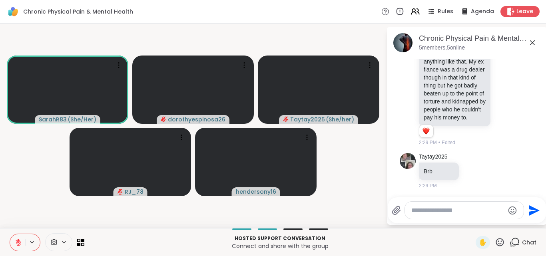
type textarea "*"
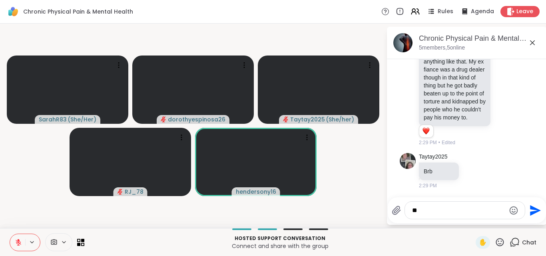
type textarea "*"
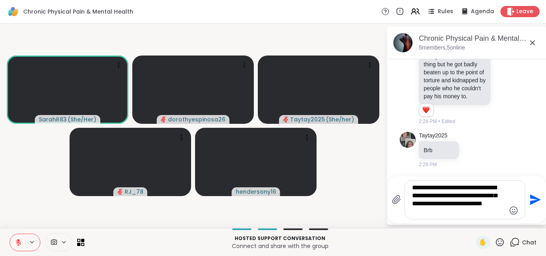
type textarea "**********"
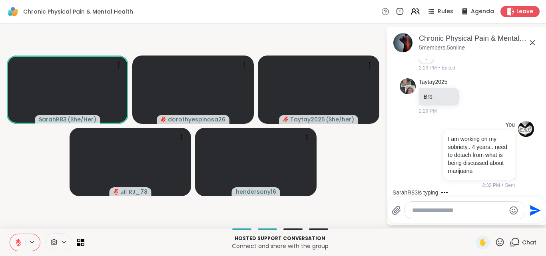
scroll to position [1871, 0]
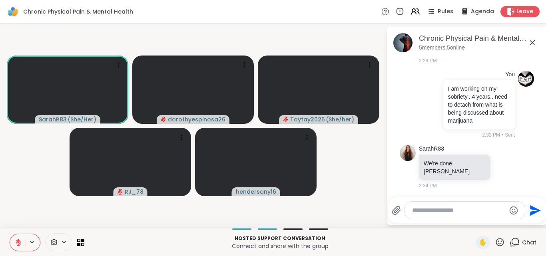
click at [18, 243] on icon at bounding box center [18, 242] width 7 height 7
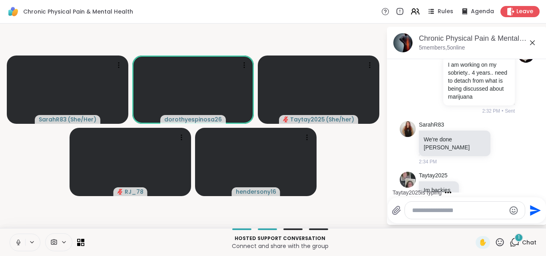
scroll to position [1914, 0]
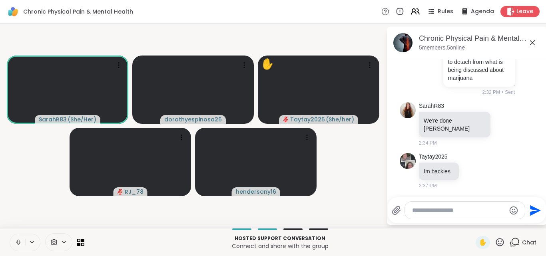
click at [18, 244] on icon at bounding box center [18, 245] width 0 height 2
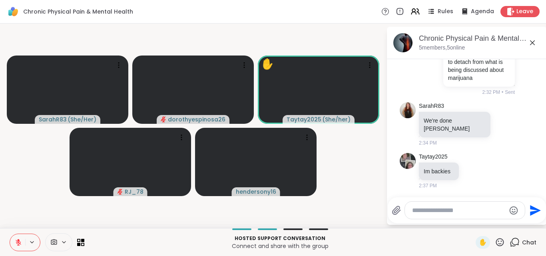
click at [495, 243] on icon at bounding box center [500, 243] width 10 height 10
click at [508, 220] on span "🌟" at bounding box center [512, 222] width 8 height 10
click at [21, 238] on button at bounding box center [17, 242] width 15 height 17
click at [18, 242] on icon at bounding box center [18, 242] width 2 height 4
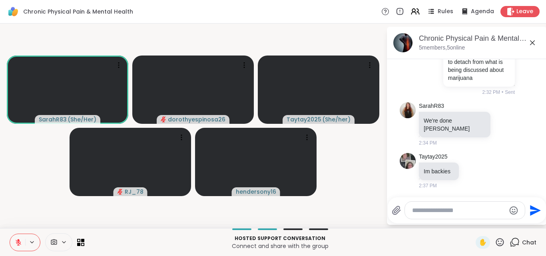
click at [16, 241] on icon at bounding box center [18, 242] width 7 height 7
click at [19, 241] on icon at bounding box center [18, 242] width 2 height 4
click at [19, 241] on icon at bounding box center [18, 240] width 2 height 3
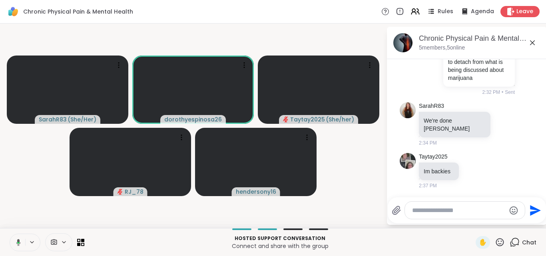
click at [19, 241] on icon at bounding box center [18, 242] width 4 height 7
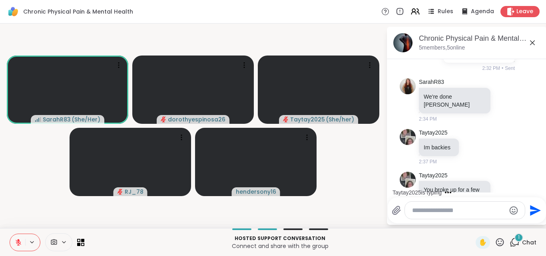
scroll to position [1965, 0]
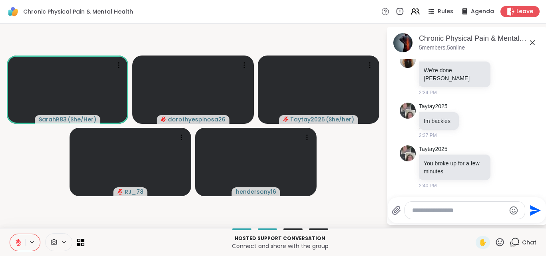
click at [19, 241] on icon at bounding box center [18, 240] width 2 height 3
click at [19, 241] on icon at bounding box center [18, 242] width 2 height 4
click at [19, 241] on icon at bounding box center [18, 240] width 2 height 3
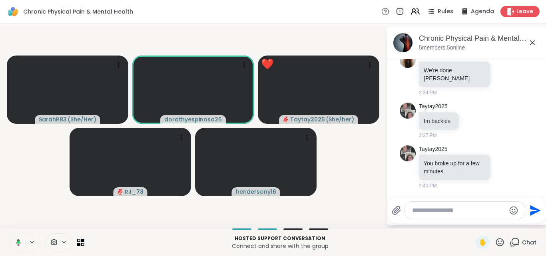
click at [19, 241] on icon at bounding box center [18, 242] width 4 height 7
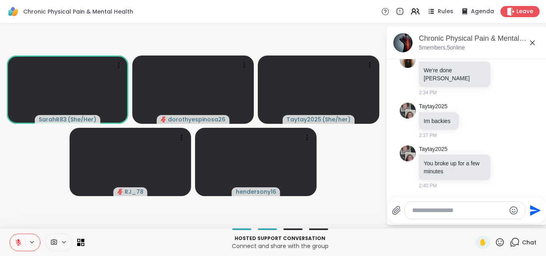
click at [19, 241] on icon at bounding box center [18, 240] width 2 height 3
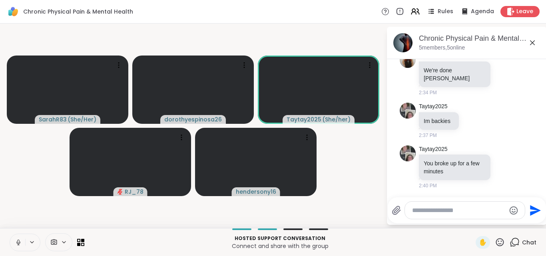
click at [19, 241] on icon at bounding box center [18, 242] width 2 height 4
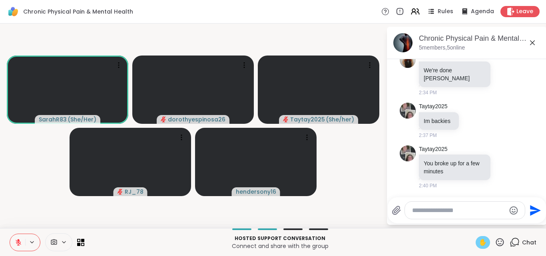
click at [479, 242] on span "✋" at bounding box center [483, 243] width 8 height 10
click at [479, 243] on span "✋" at bounding box center [483, 243] width 8 height 10
click at [16, 241] on icon at bounding box center [18, 242] width 7 height 7
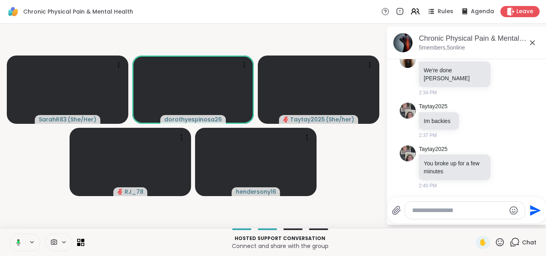
click at [16, 242] on icon at bounding box center [17, 242] width 7 height 7
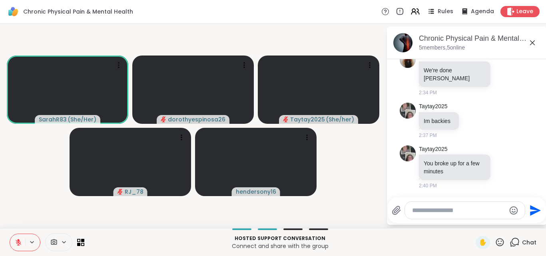
click at [16, 243] on icon at bounding box center [18, 242] width 7 height 7
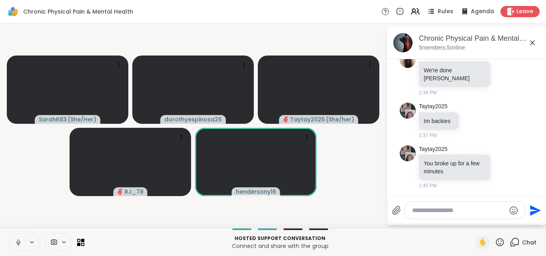
click at [17, 242] on icon at bounding box center [18, 243] width 4 height 2
click at [495, 243] on icon at bounding box center [500, 243] width 10 height 10
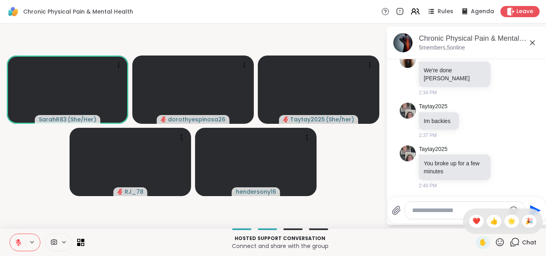
click at [490, 223] on span "👍" at bounding box center [494, 222] width 8 height 10
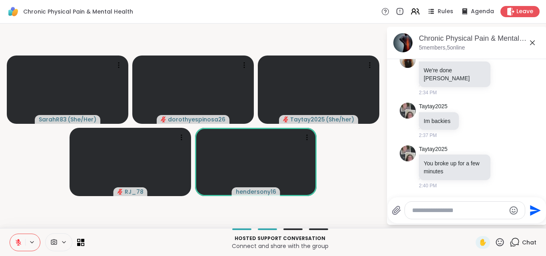
click at [495, 241] on icon at bounding box center [500, 243] width 10 height 10
click at [490, 221] on span "👍" at bounding box center [494, 222] width 8 height 10
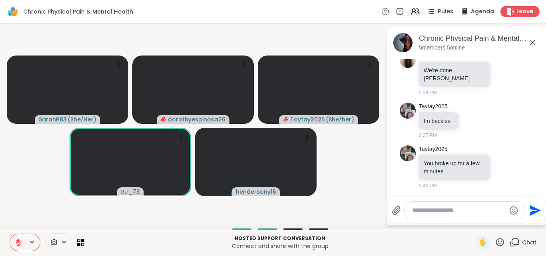
click at [19, 241] on icon at bounding box center [18, 240] width 2 height 3
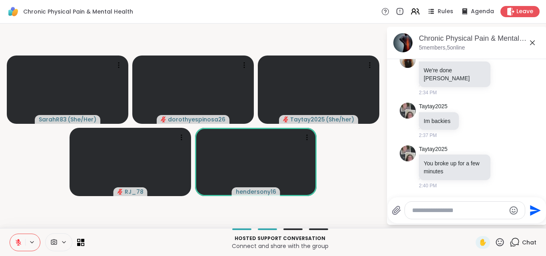
click at [21, 239] on icon at bounding box center [18, 242] width 7 height 7
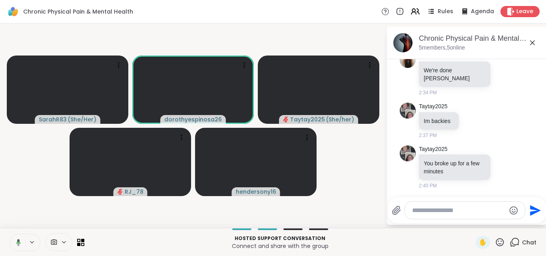
click at [21, 239] on button at bounding box center [17, 242] width 16 height 17
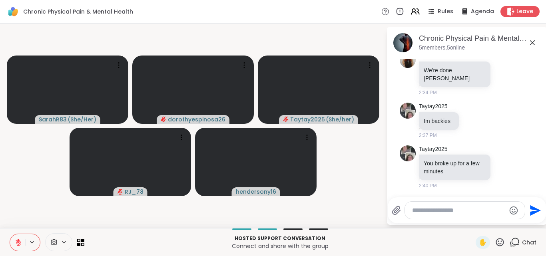
click at [21, 239] on icon at bounding box center [18, 242] width 7 height 7
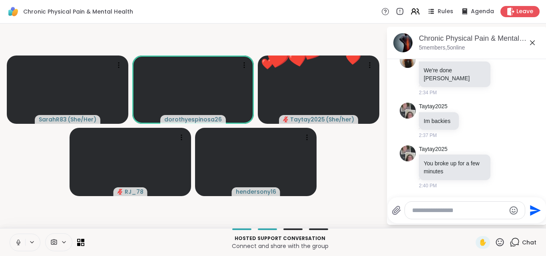
click at [21, 239] on icon at bounding box center [18, 242] width 7 height 7
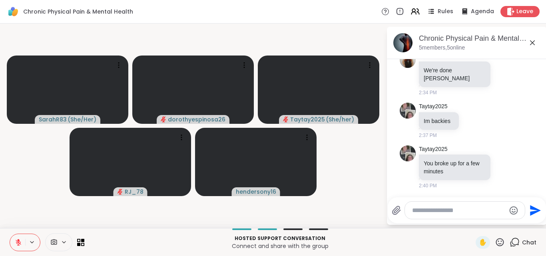
click at [495, 241] on icon at bounding box center [500, 243] width 10 height 10
click at [490, 222] on span "👍" at bounding box center [494, 222] width 8 height 10
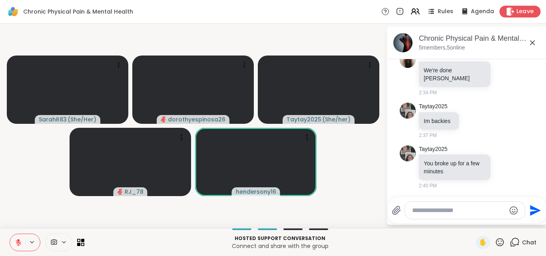
click at [517, 10] on span "Leave" at bounding box center [526, 12] width 18 height 8
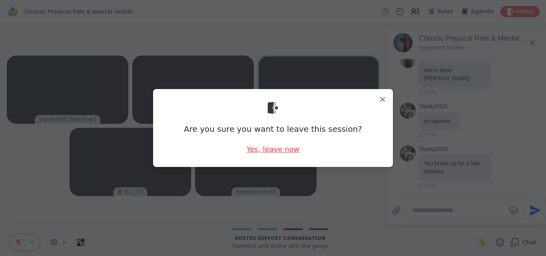
click at [266, 152] on div "Yes, leave now" at bounding box center [273, 149] width 53 height 10
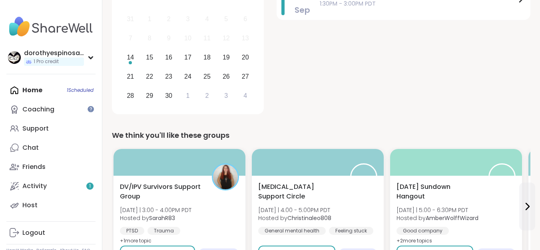
scroll to position [154, 0]
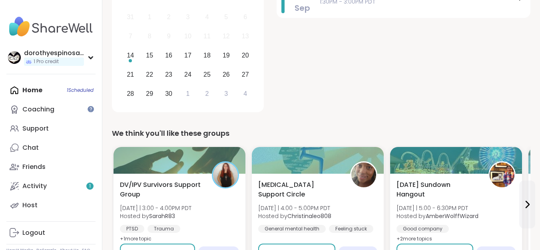
click at [70, 91] on div "Home 1 Scheduled Coaching Support Chat Friends Activity 1 Host" at bounding box center [50, 148] width 89 height 134
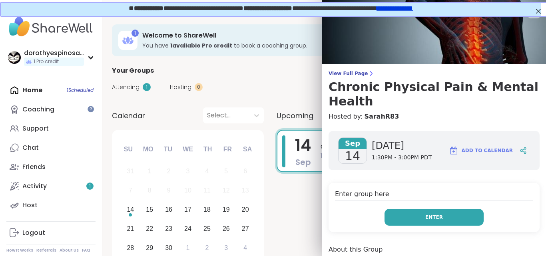
click at [409, 213] on button "Enter" at bounding box center [434, 217] width 99 height 17
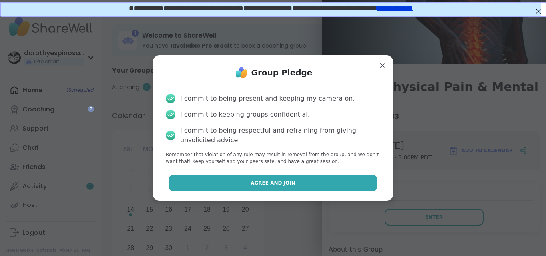
click at [321, 180] on button "Agree and Join" at bounding box center [273, 183] width 208 height 17
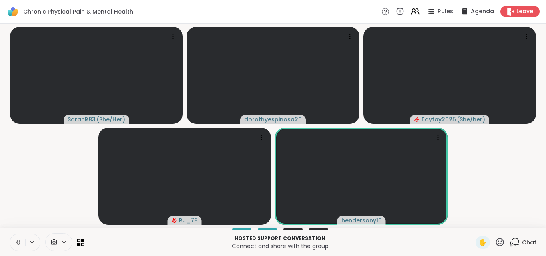
click at [20, 242] on icon at bounding box center [18, 242] width 7 height 7
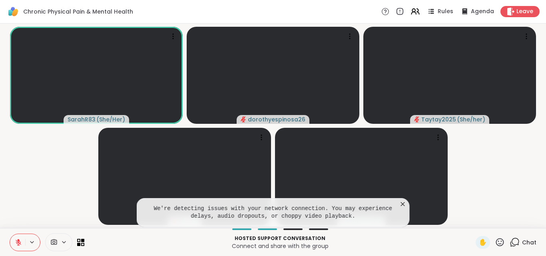
click at [405, 203] on icon at bounding box center [403, 204] width 4 height 4
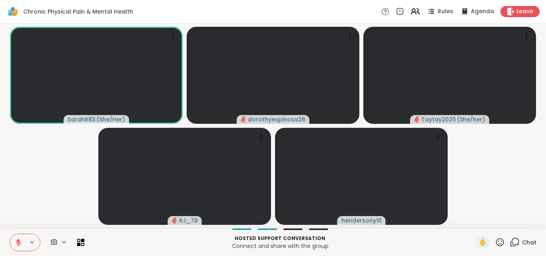
click at [21, 239] on icon at bounding box center [18, 242] width 7 height 7
click at [19, 241] on icon at bounding box center [18, 242] width 4 height 7
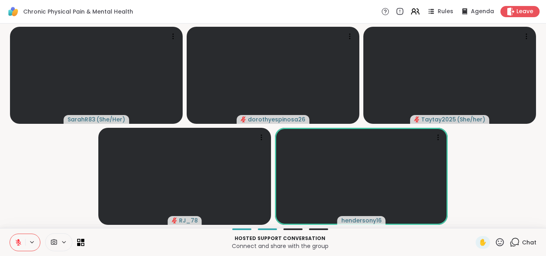
click at [496, 244] on icon at bounding box center [500, 242] width 8 height 8
click at [490, 222] on span "👍" at bounding box center [494, 222] width 8 height 10
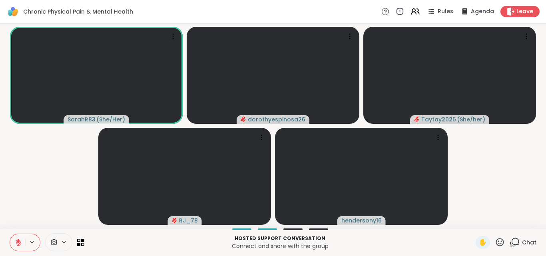
click at [18, 240] on icon at bounding box center [18, 240] width 2 height 3
click at [18, 240] on icon at bounding box center [18, 242] width 2 height 4
click at [16, 240] on icon at bounding box center [18, 242] width 7 height 7
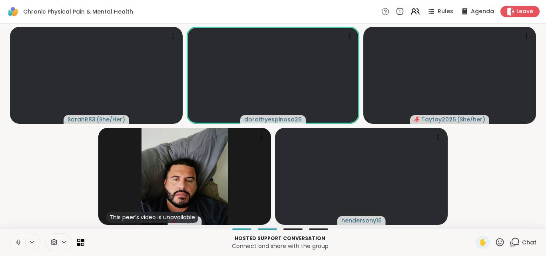
click at [18, 242] on icon at bounding box center [18, 242] width 7 height 7
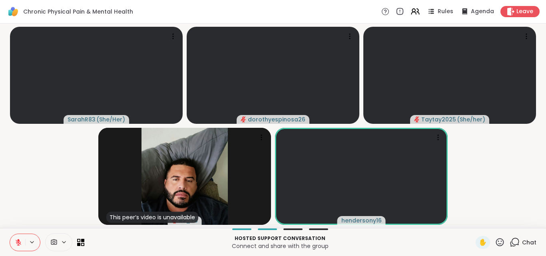
click at [20, 240] on icon at bounding box center [18, 242] width 7 height 7
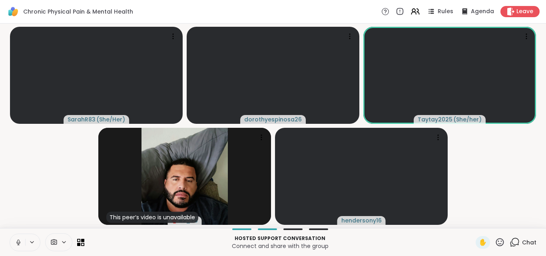
click at [17, 240] on icon at bounding box center [18, 242] width 7 height 7
click at [20, 242] on icon at bounding box center [18, 242] width 7 height 7
click at [18, 242] on icon at bounding box center [18, 242] width 7 height 7
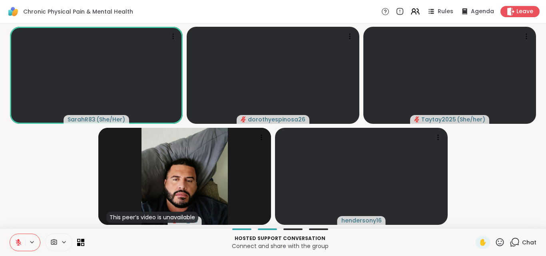
click at [20, 242] on icon at bounding box center [18, 242] width 7 height 7
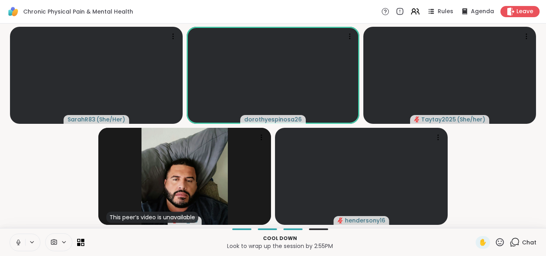
click at [19, 243] on icon at bounding box center [18, 242] width 7 height 7
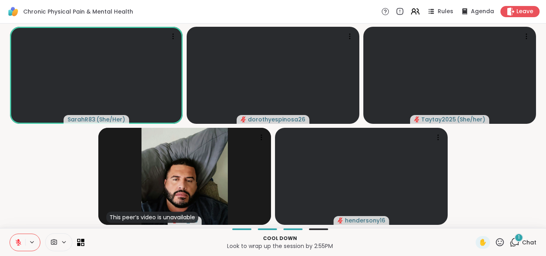
click at [19, 243] on icon at bounding box center [19, 243] width 6 height 6
click at [515, 240] on div "1" at bounding box center [519, 238] width 9 height 9
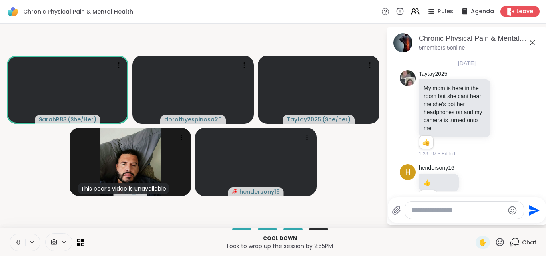
scroll to position [2059, 0]
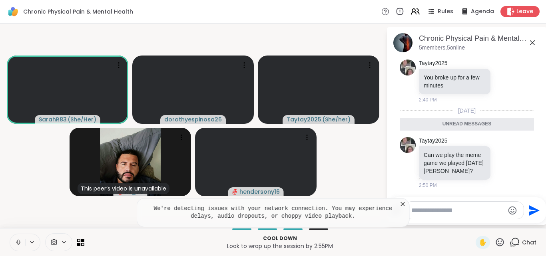
click at [403, 206] on icon at bounding box center [403, 204] width 8 height 8
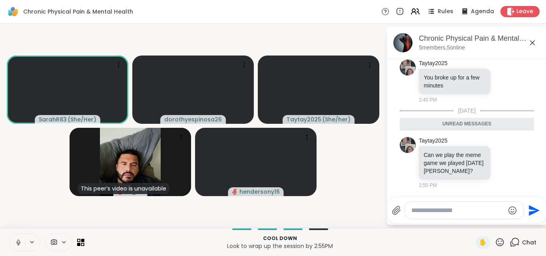
click at [18, 238] on button at bounding box center [17, 242] width 15 height 17
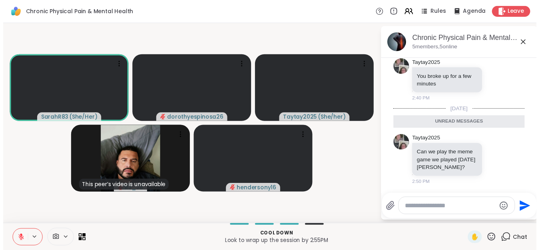
scroll to position [2058, 0]
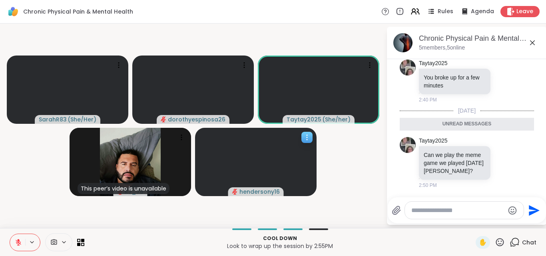
click at [307, 138] on icon at bounding box center [307, 137] width 1 height 1
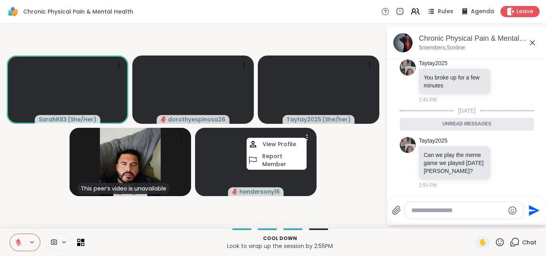
drag, startPoint x: 250, startPoint y: 192, endPoint x: 446, endPoint y: 209, distance: 197.1
click at [446, 209] on textarea "Type your message" at bounding box center [458, 211] width 93 height 8
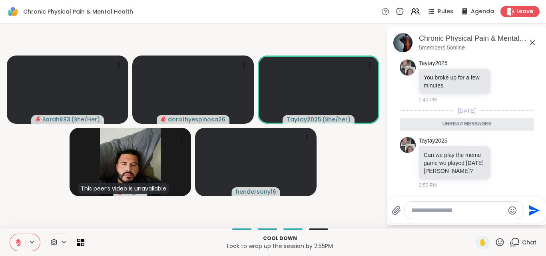
click at [22, 241] on button at bounding box center [17, 242] width 15 height 17
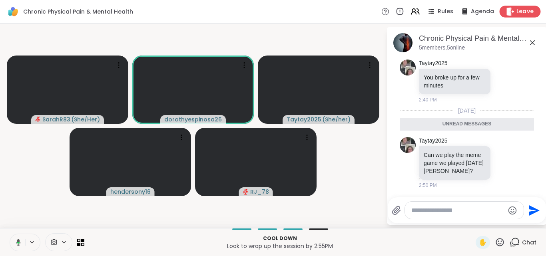
click at [517, 12] on span "Leave" at bounding box center [526, 12] width 18 height 8
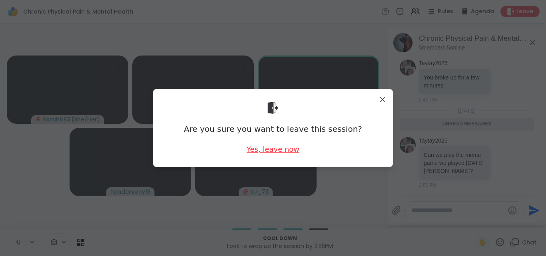
click at [280, 149] on div "Yes, leave now" at bounding box center [273, 149] width 53 height 10
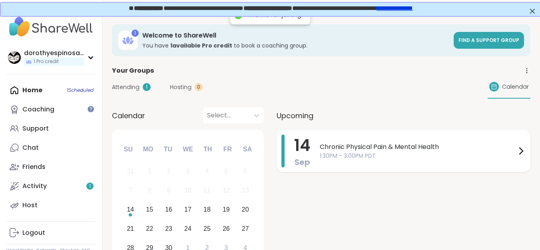
click at [374, 146] on span "Chronic Physical Pain & Mental Health" at bounding box center [418, 147] width 196 height 10
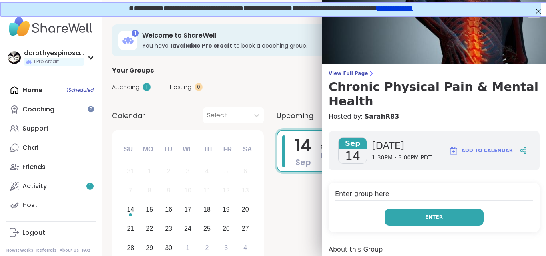
click at [430, 219] on span "Enter" at bounding box center [435, 217] width 18 height 7
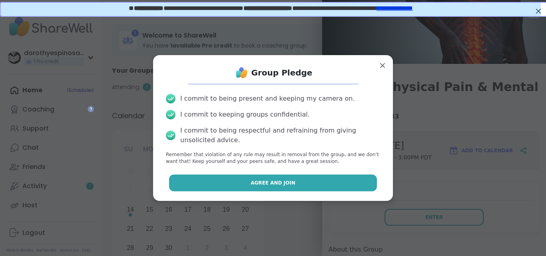
click at [321, 182] on button "Agree and Join" at bounding box center [273, 183] width 208 height 17
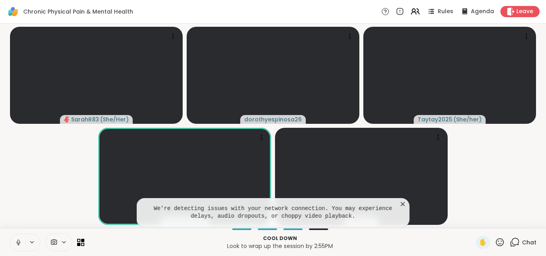
click at [402, 202] on icon at bounding box center [403, 204] width 8 height 8
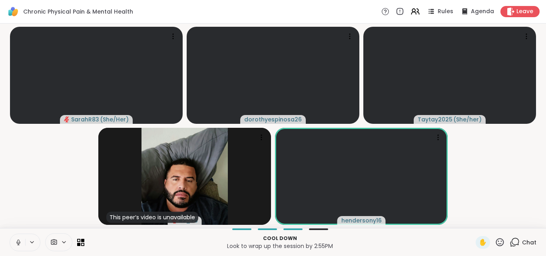
click at [510, 238] on icon at bounding box center [515, 243] width 10 height 10
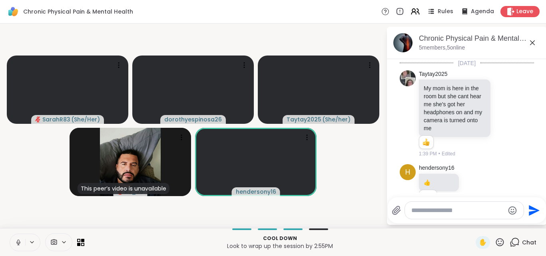
scroll to position [2031, 0]
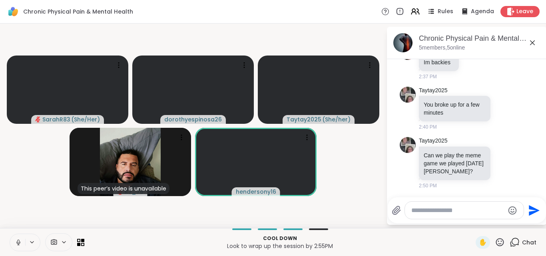
click at [418, 212] on textarea "Type your message" at bounding box center [458, 211] width 93 height 8
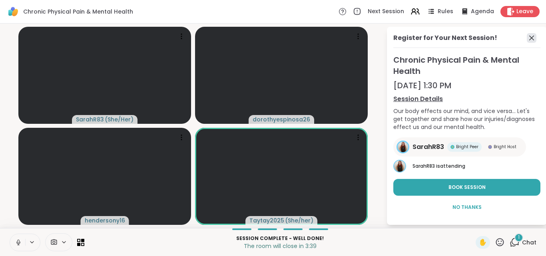
click at [532, 36] on icon at bounding box center [532, 38] width 10 height 10
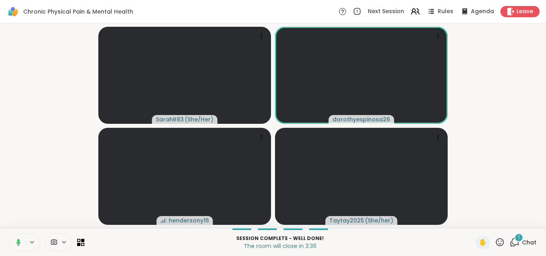
click at [515, 239] on div "1" at bounding box center [519, 238] width 9 height 9
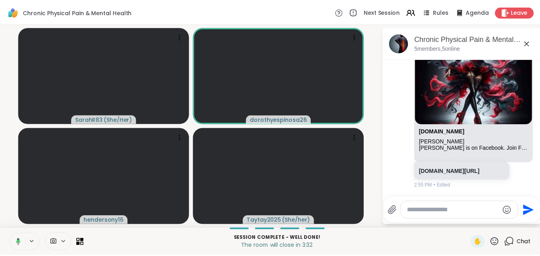
scroll to position [2131, 0]
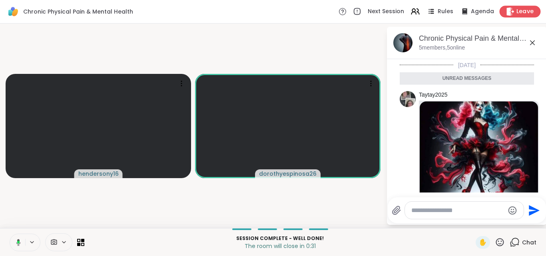
click at [526, 11] on span "Leave" at bounding box center [526, 12] width 18 height 8
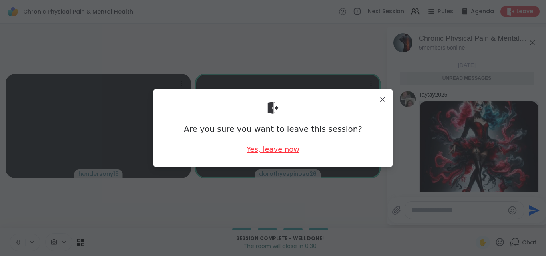
click at [273, 151] on div "Yes, leave now" at bounding box center [273, 149] width 53 height 10
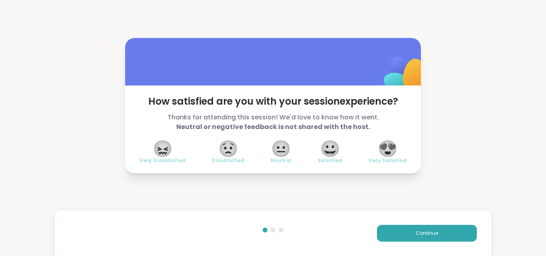
click at [385, 149] on span "😍" at bounding box center [388, 149] width 20 height 14
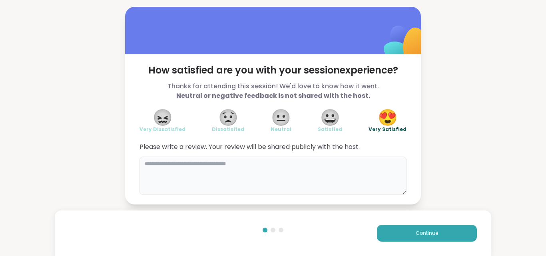
click at [213, 166] on textarea at bounding box center [273, 176] width 267 height 38
type textarea "*"
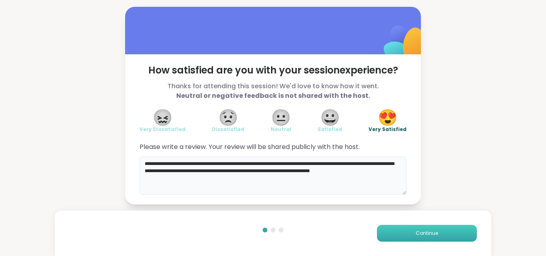
type textarea "**********"
click at [411, 229] on button "Continue" at bounding box center [427, 233] width 100 height 17
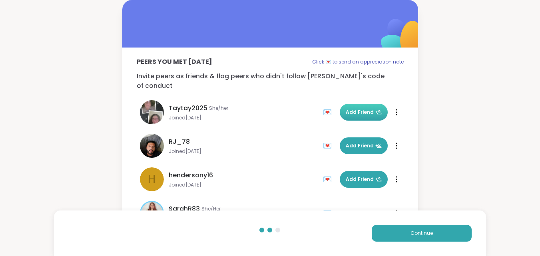
click at [376, 110] on icon at bounding box center [379, 112] width 6 height 4
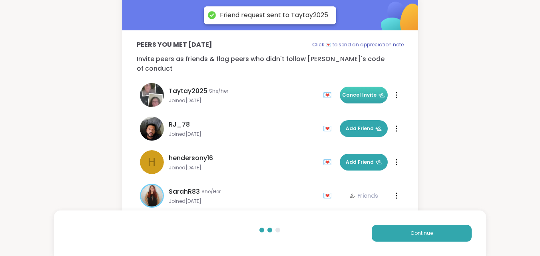
scroll to position [25, 0]
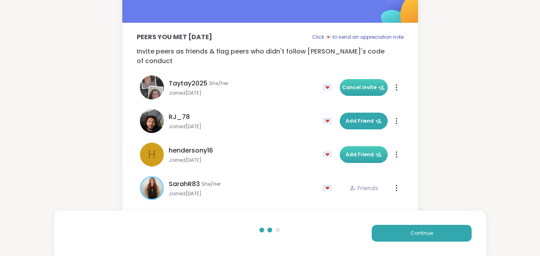
click at [378, 152] on icon at bounding box center [379, 155] width 6 height 6
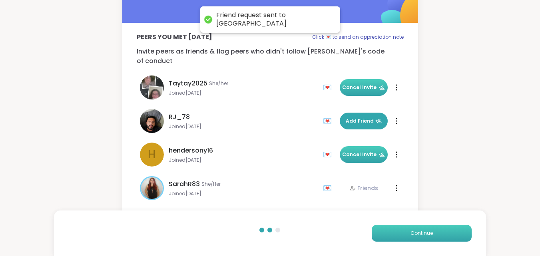
click at [412, 234] on span "Continue" at bounding box center [422, 233] width 22 height 7
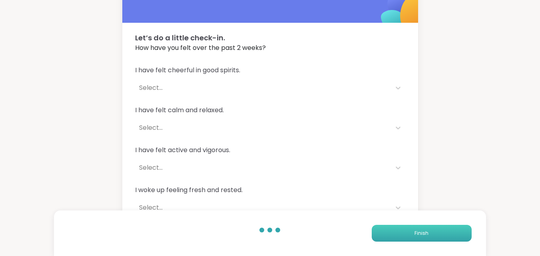
click at [426, 233] on span "Finish" at bounding box center [422, 233] width 14 height 7
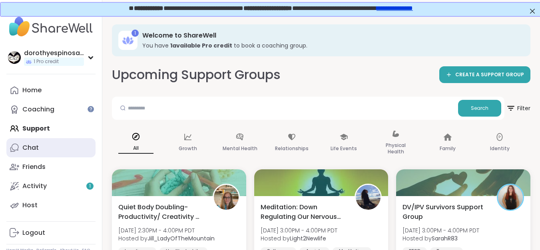
click at [40, 147] on link "Chat" at bounding box center [50, 147] width 89 height 19
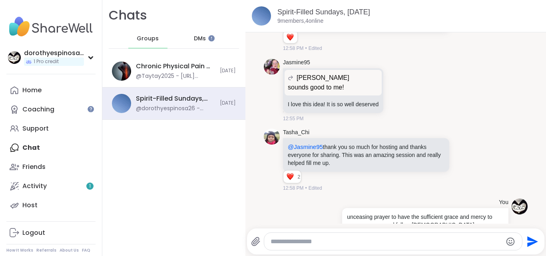
click at [43, 146] on div "Home Coaching Support Chat Friends Activity 1 Host" at bounding box center [50, 148] width 89 height 134
click at [34, 145] on div "Home Coaching Support Chat Friends Activity 1 Host" at bounding box center [50, 148] width 89 height 134
click at [198, 37] on span "DMs" at bounding box center [200, 39] width 12 height 8
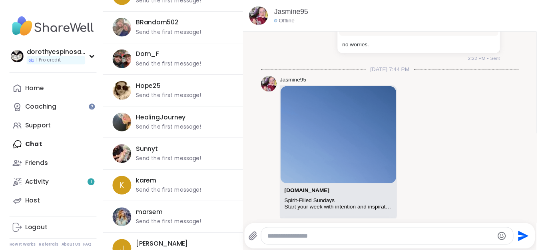
scroll to position [791, 0]
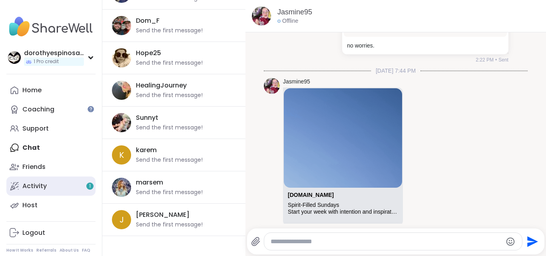
click at [36, 190] on div "Activity 1" at bounding box center [34, 186] width 24 height 9
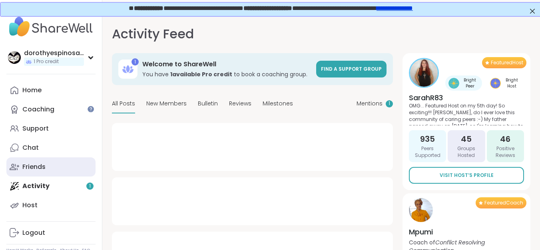
click at [38, 170] on div "Friends" at bounding box center [33, 167] width 23 height 9
type textarea "*"
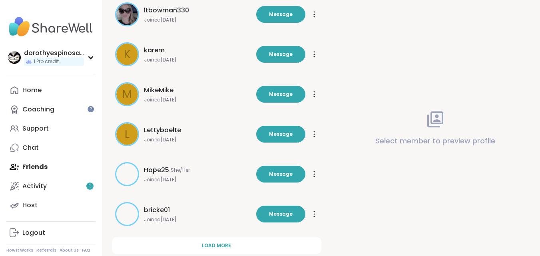
scroll to position [258, 0]
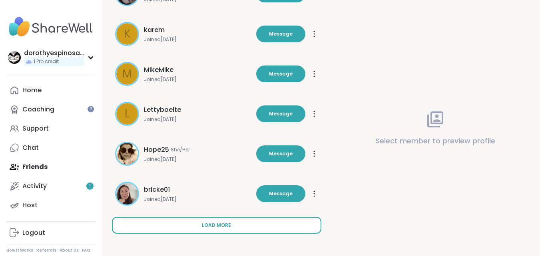
click at [224, 227] on span "Load more" at bounding box center [216, 225] width 29 height 7
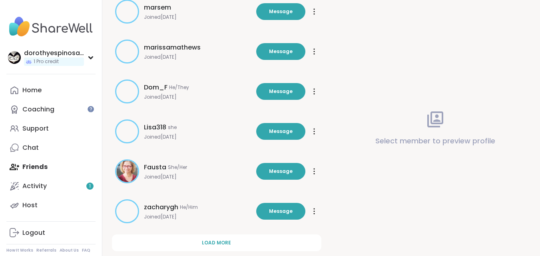
scroll to position [658, 0]
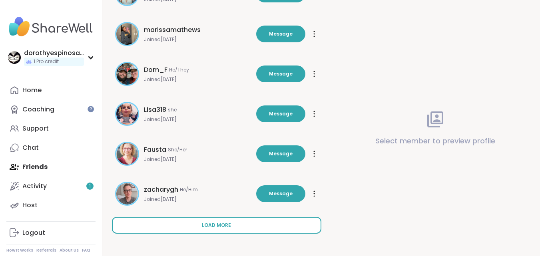
click at [230, 225] on span "Load more" at bounding box center [216, 225] width 29 height 7
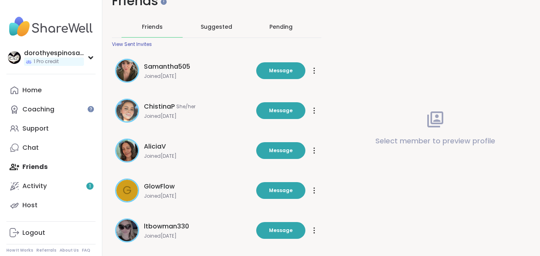
scroll to position [12, 0]
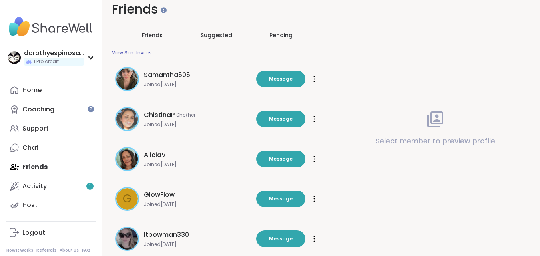
click at [280, 34] on div "Pending" at bounding box center [281, 35] width 23 height 8
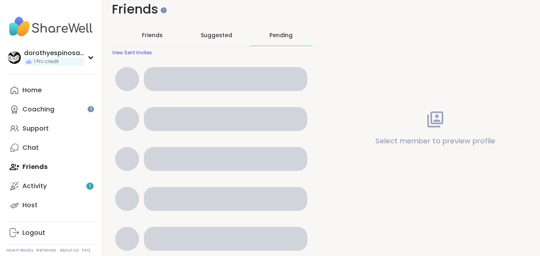
scroll to position [0, 0]
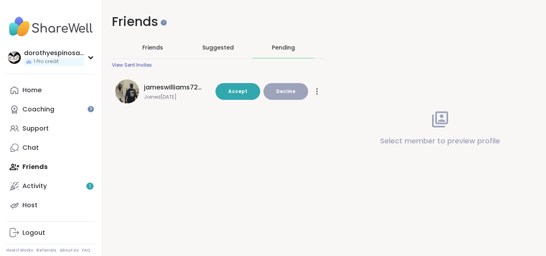
click at [219, 48] on span "Suggested" at bounding box center [218, 48] width 32 height 8
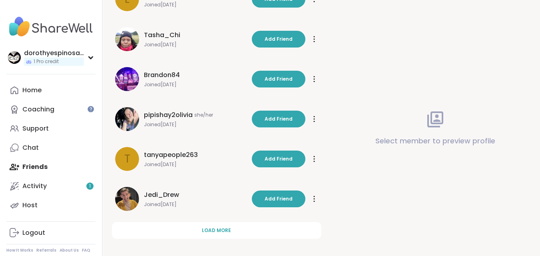
scroll to position [258, 0]
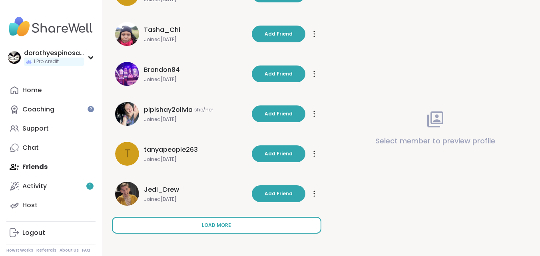
click at [236, 223] on button "Load more" at bounding box center [217, 225] width 210 height 17
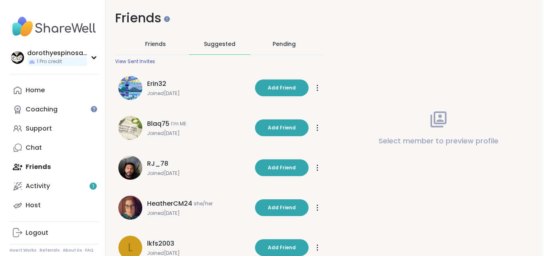
scroll to position [0, 0]
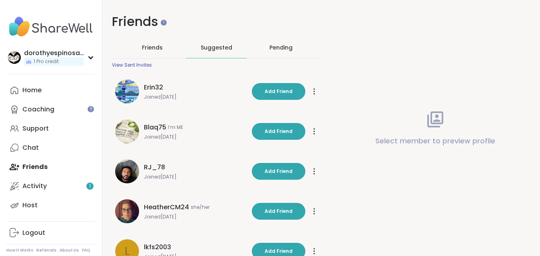
click at [46, 148] on link "Chat" at bounding box center [50, 147] width 89 height 19
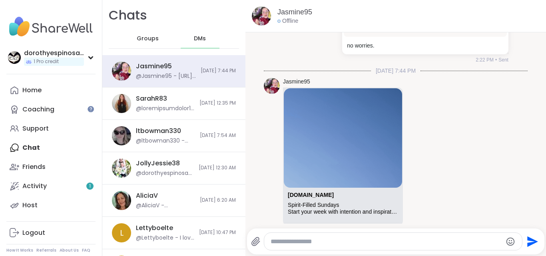
click at [143, 39] on span "Groups" at bounding box center [148, 39] width 22 height 8
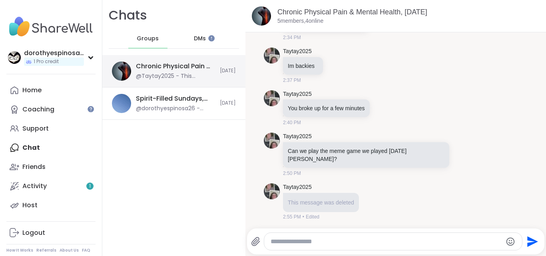
click at [204, 71] on div "Chronic Physical Pain & Mental Health, Sep 14 @Taytay2025 - This message was de…" at bounding box center [175, 71] width 79 height 18
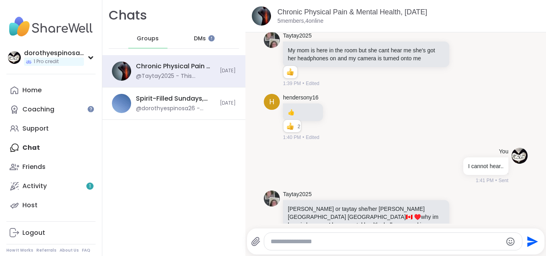
scroll to position [8, 0]
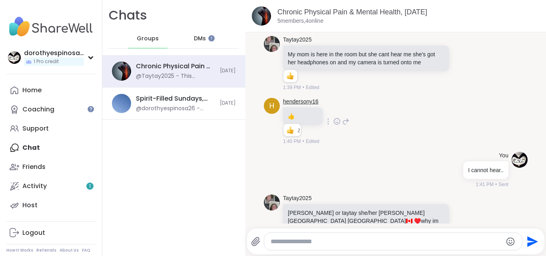
click at [304, 101] on link "hendersony16" at bounding box center [301, 102] width 36 height 8
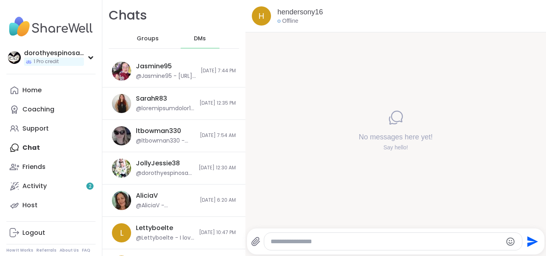
click at [301, 244] on textarea "Type your message" at bounding box center [387, 242] width 232 height 8
type textarea "**********"
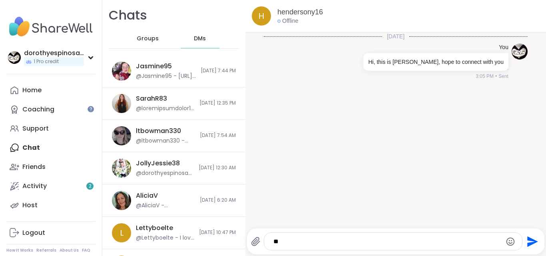
type textarea "*"
type textarea "**********"
click at [528, 242] on icon "Send" at bounding box center [532, 242] width 13 height 13
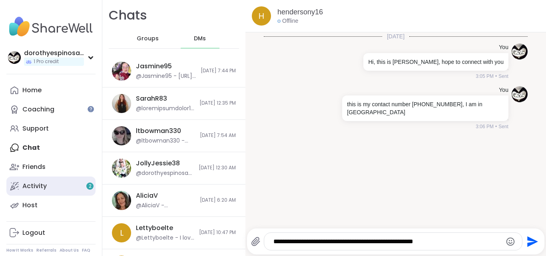
click at [47, 189] on link "Activity 2" at bounding box center [50, 186] width 89 height 19
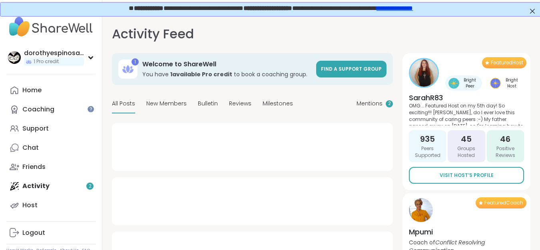
type textarea "*"
